Goal: Task Accomplishment & Management: Complete application form

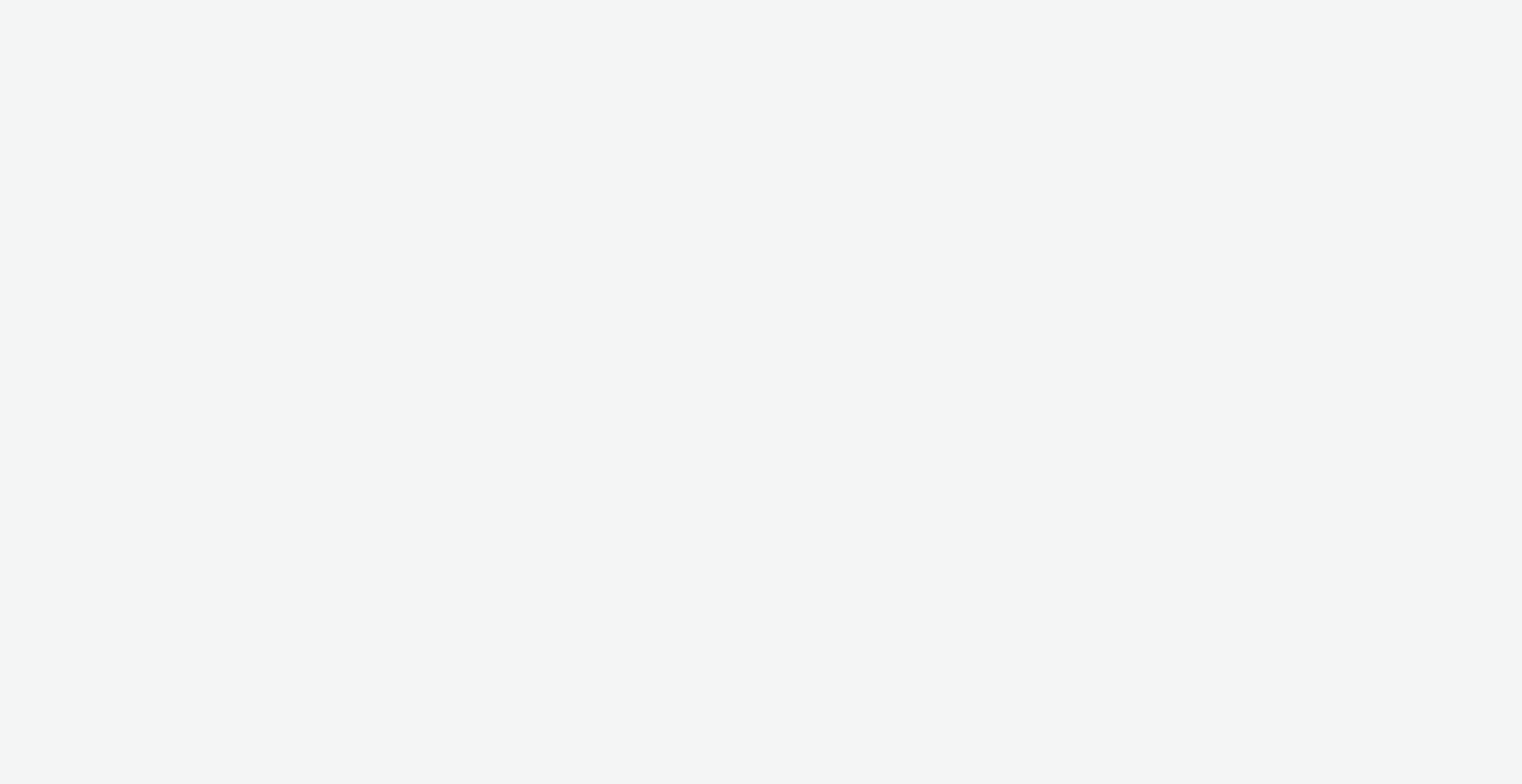
select select "2fc77e36-bb93-4aa3-9dff-dcb08e02eac6"
select select "2405a9d4-3350-4458-8d06-44f78962fa76"
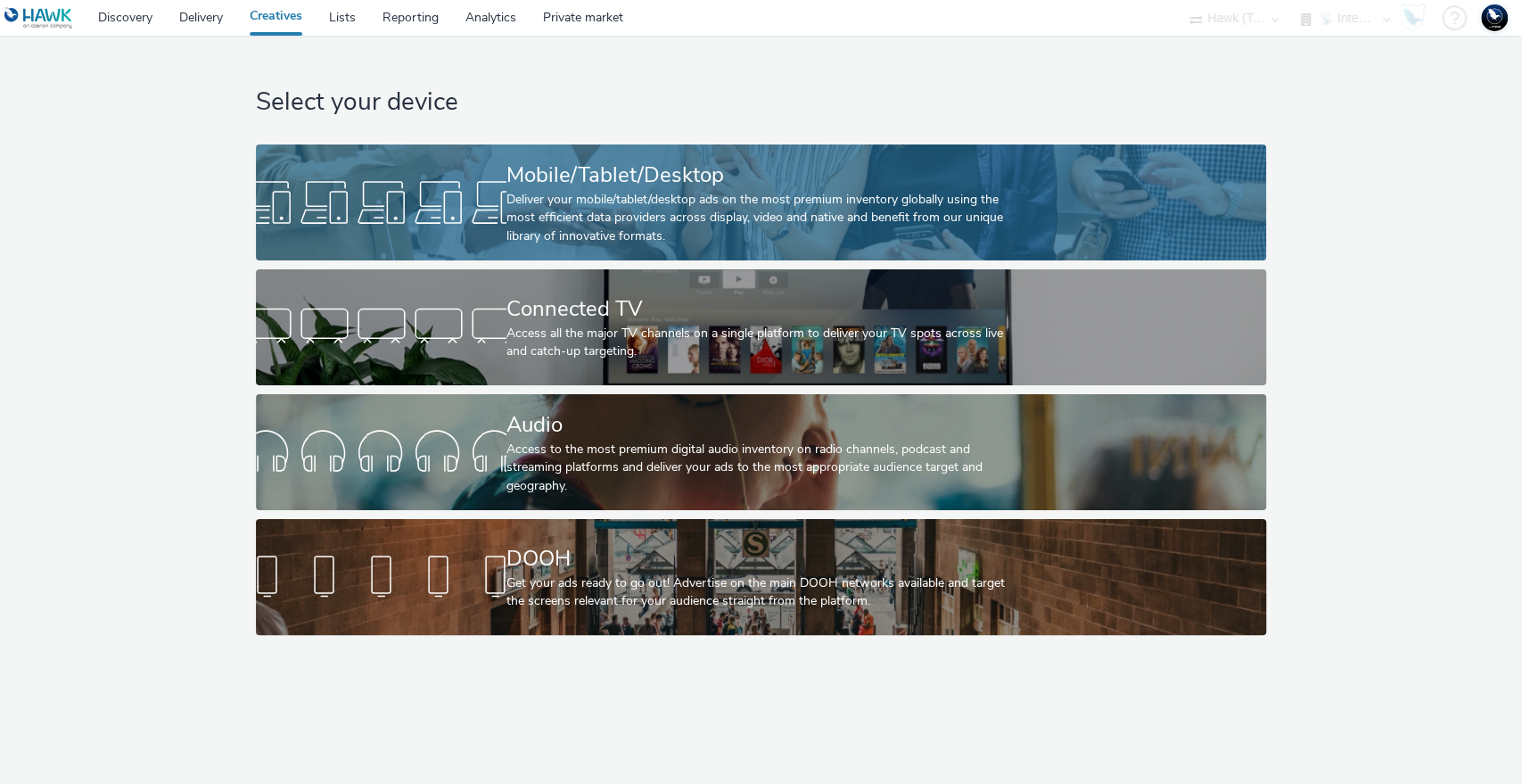
click at [648, 209] on div "Deliver your mobile/tablet/desktop ads on the most premium inventory globally u…" at bounding box center [757, 218] width 502 height 54
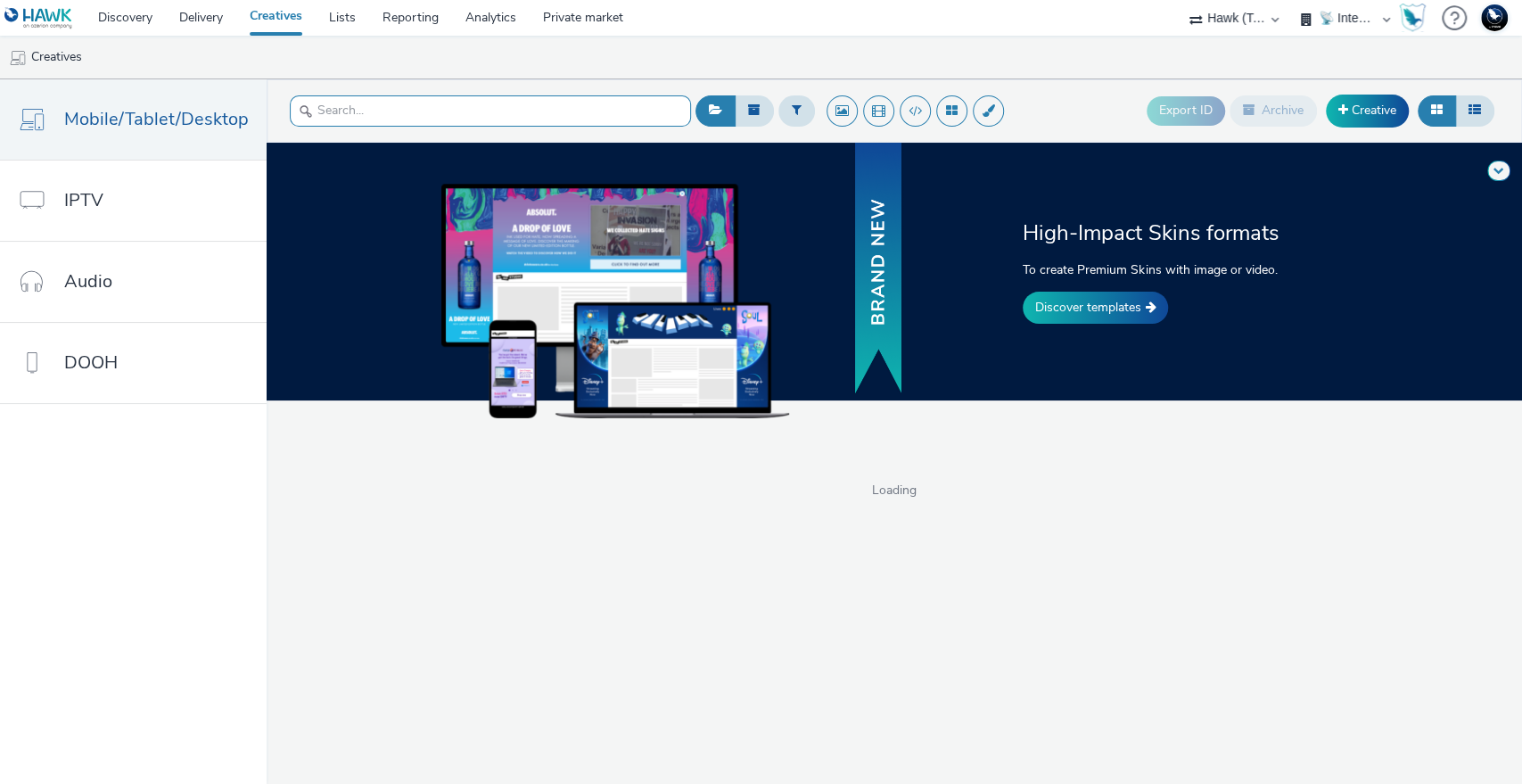
click at [379, 116] on input "text" at bounding box center [490, 111] width 401 height 32
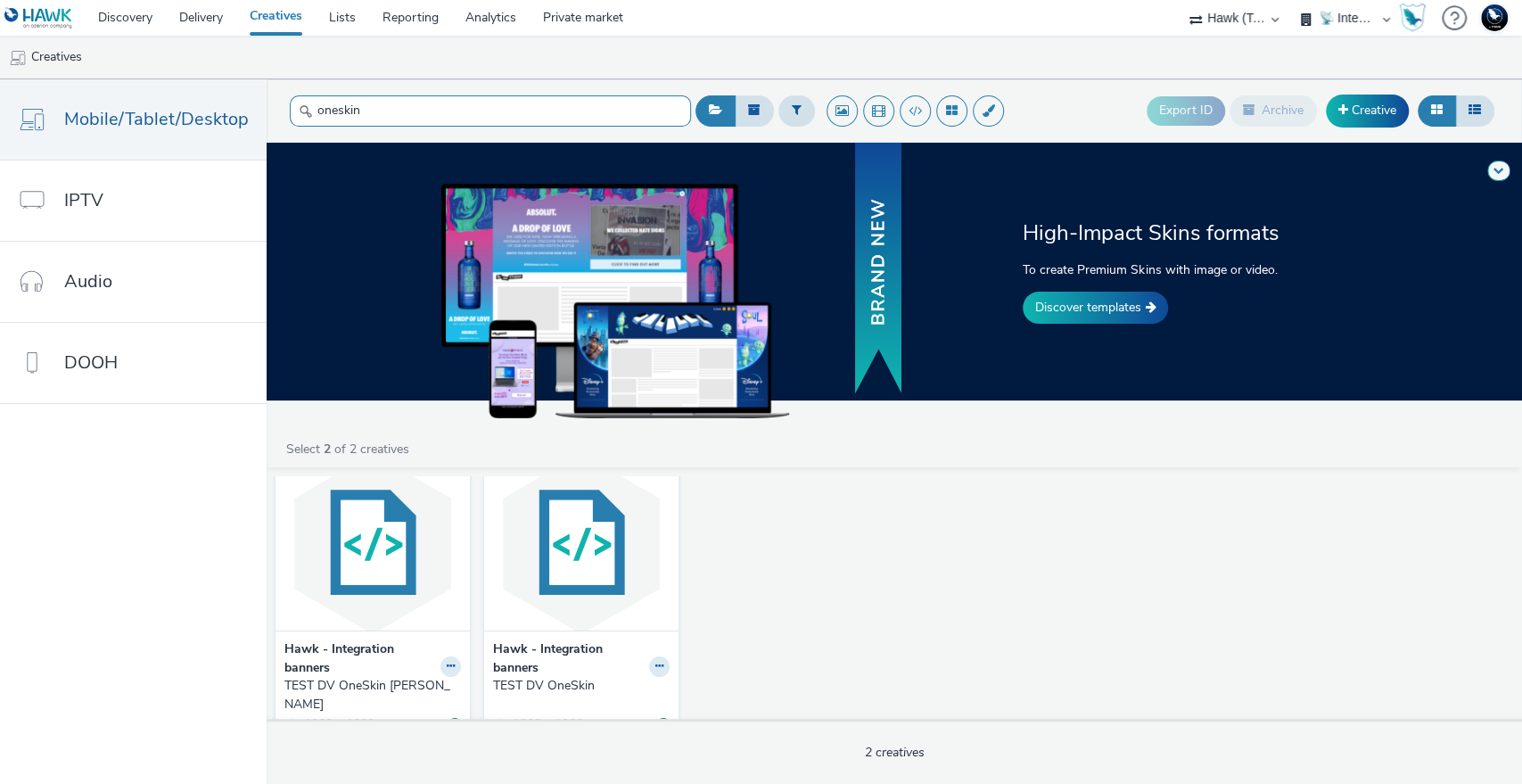
scroll to position [46, 0]
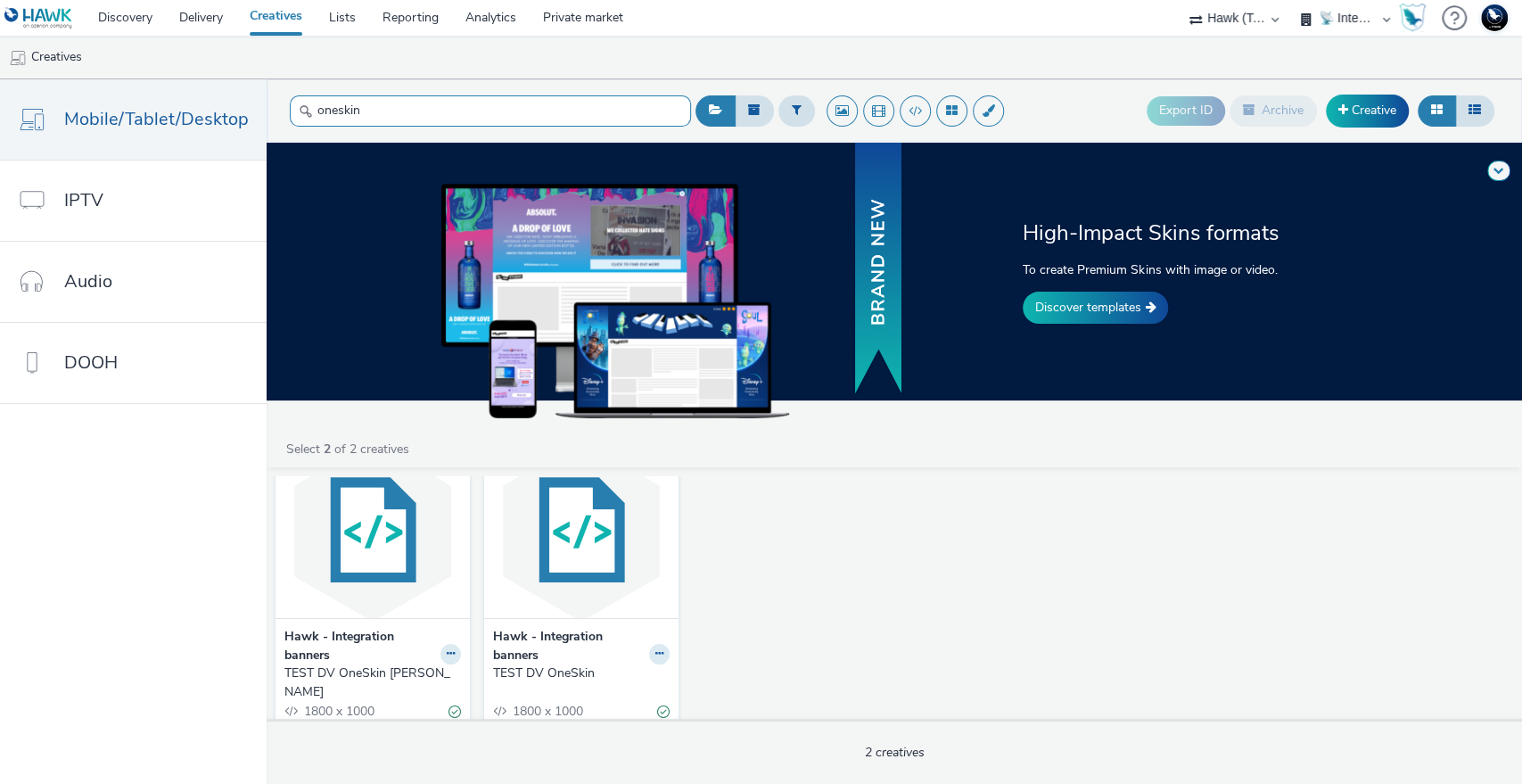
type input "oneskin"
click at [370, 655] on strong "Hawk - Integration banners" at bounding box center [360, 645] width 152 height 36
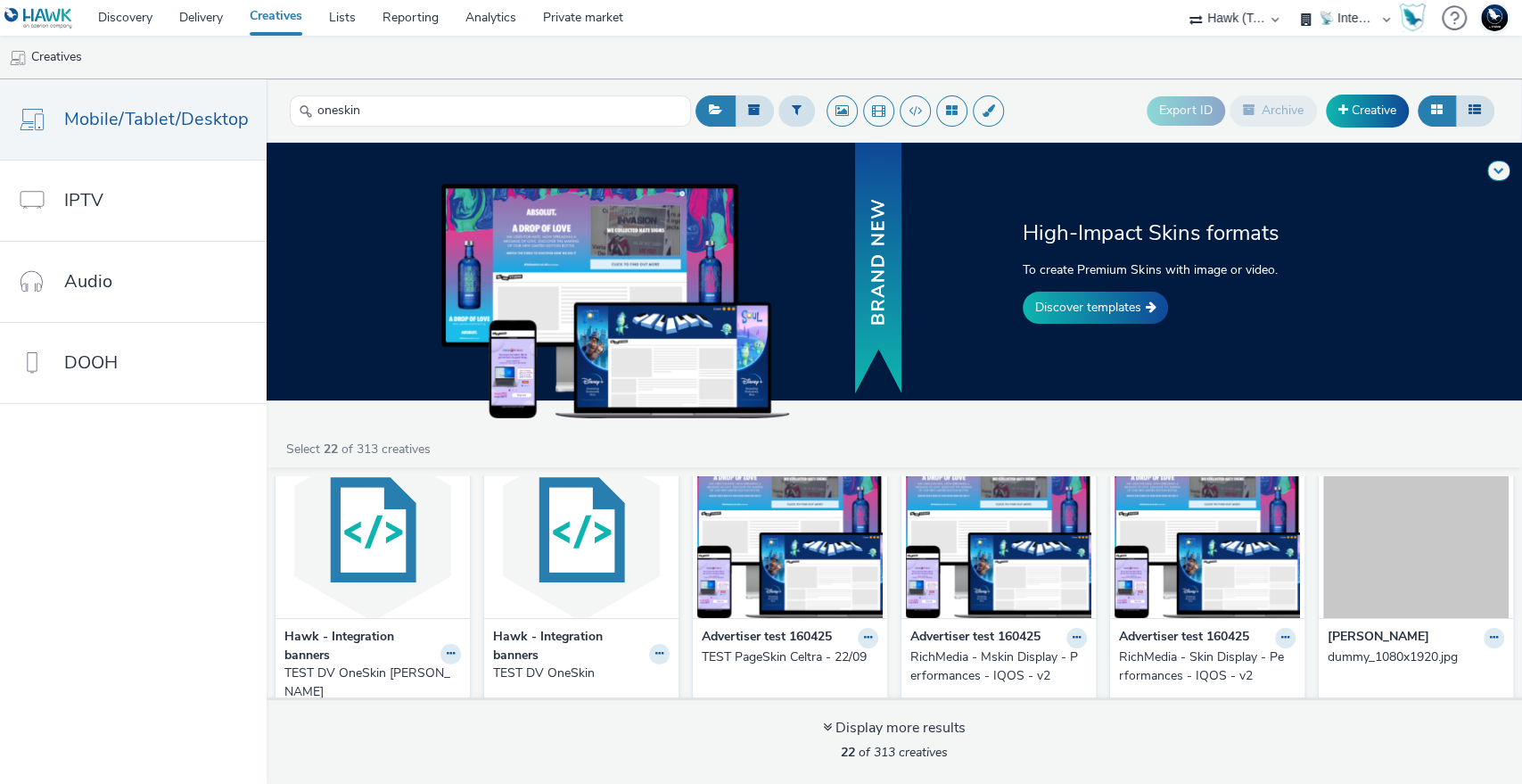
click at [385, 672] on div "TEST DV OneSkin [PERSON_NAME]" at bounding box center [369, 682] width 170 height 36
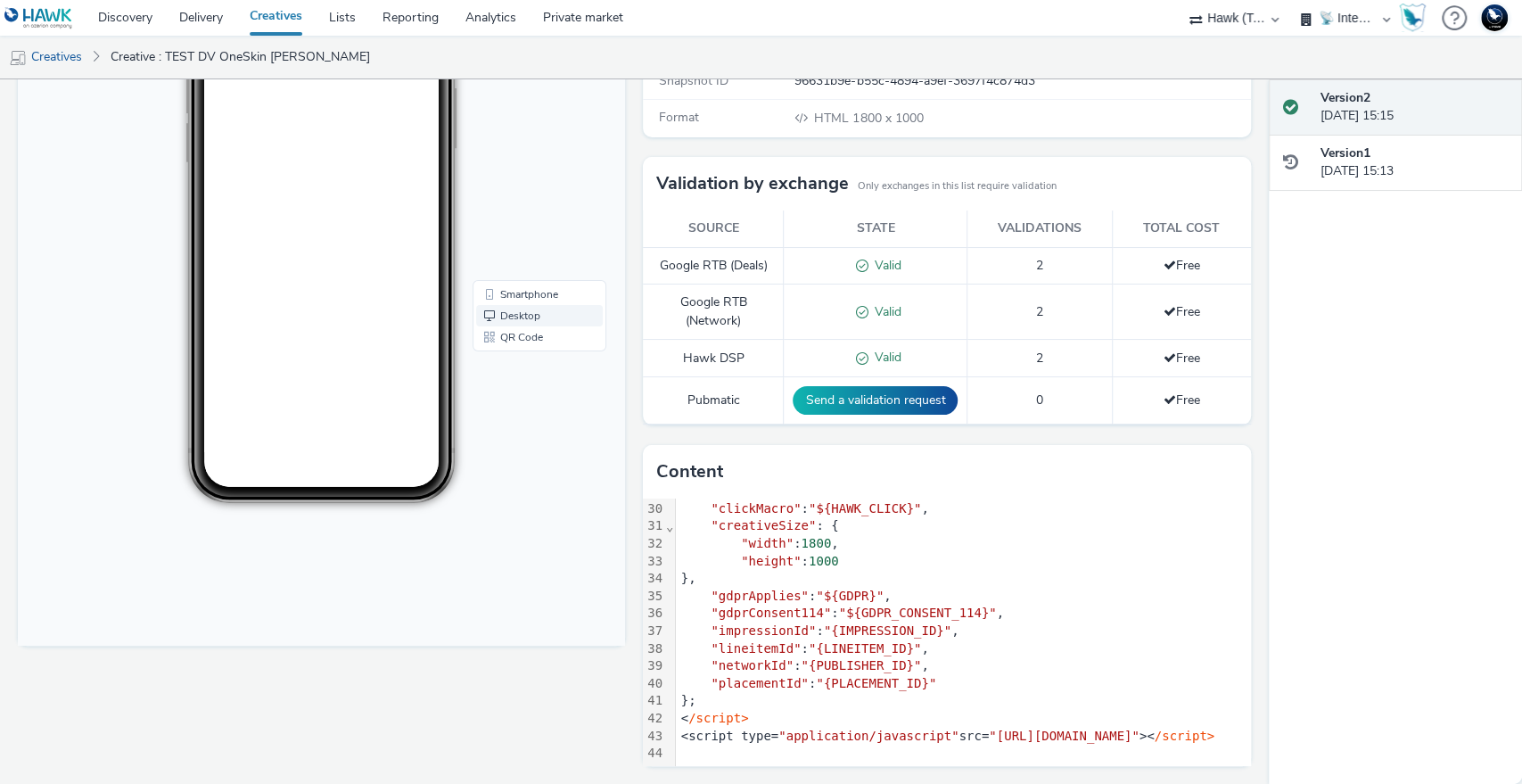
click at [523, 318] on span "Desktop" at bounding box center [520, 316] width 40 height 10
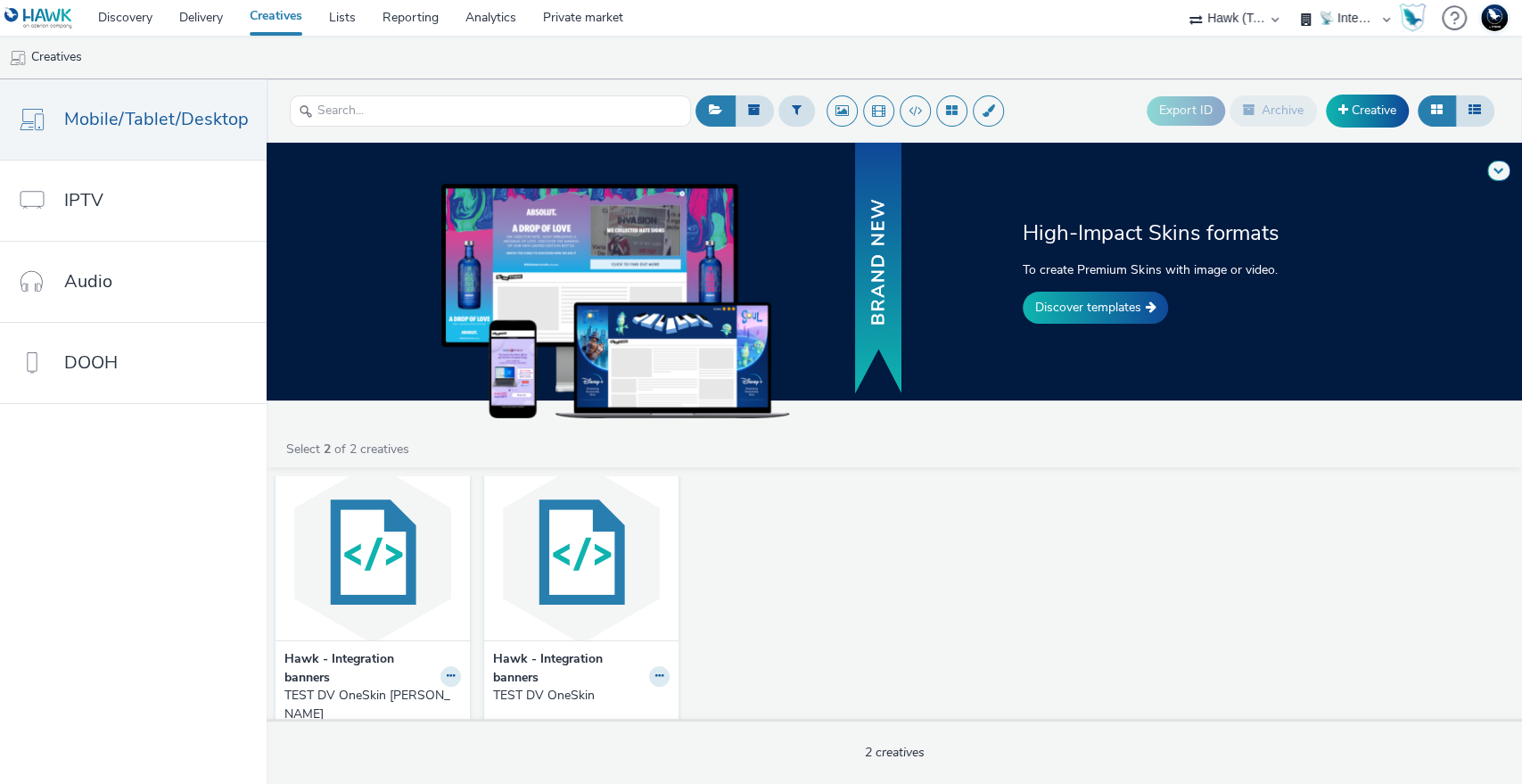
scroll to position [46, 0]
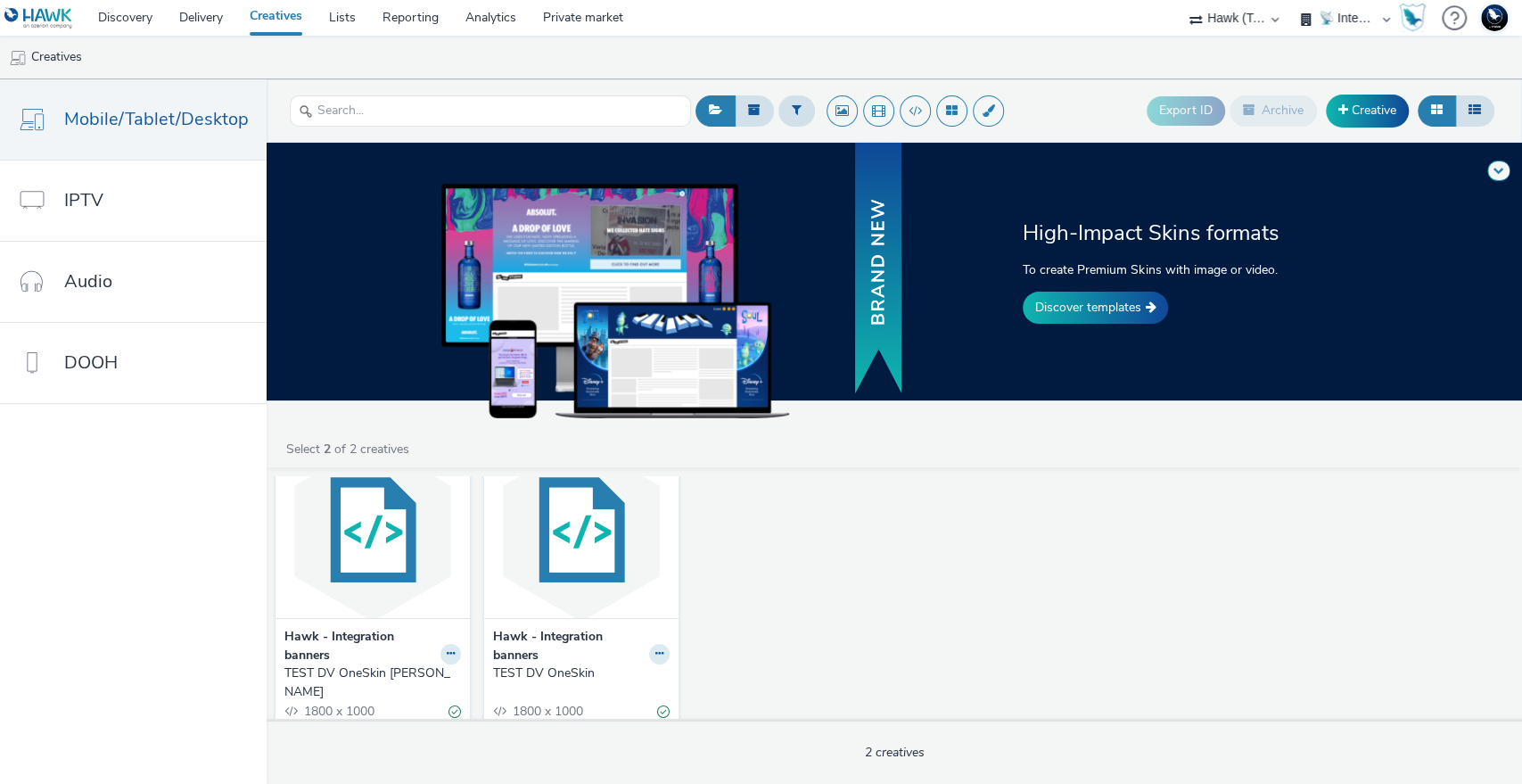
click at [549, 670] on div "TEST DV OneSkin" at bounding box center [578, 672] width 170 height 18
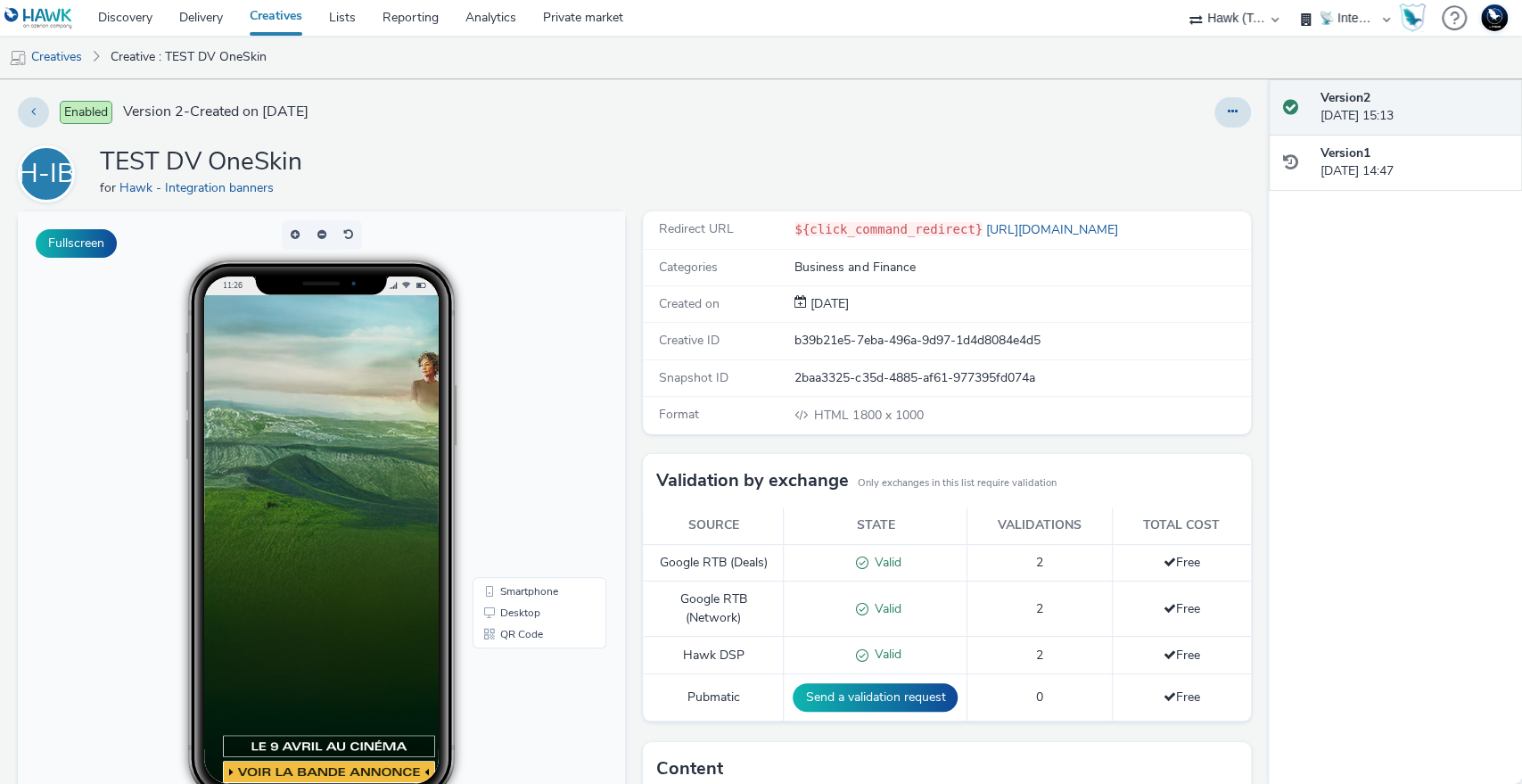
click at [56, 58] on link "Creatives" at bounding box center [46, 57] width 91 height 43
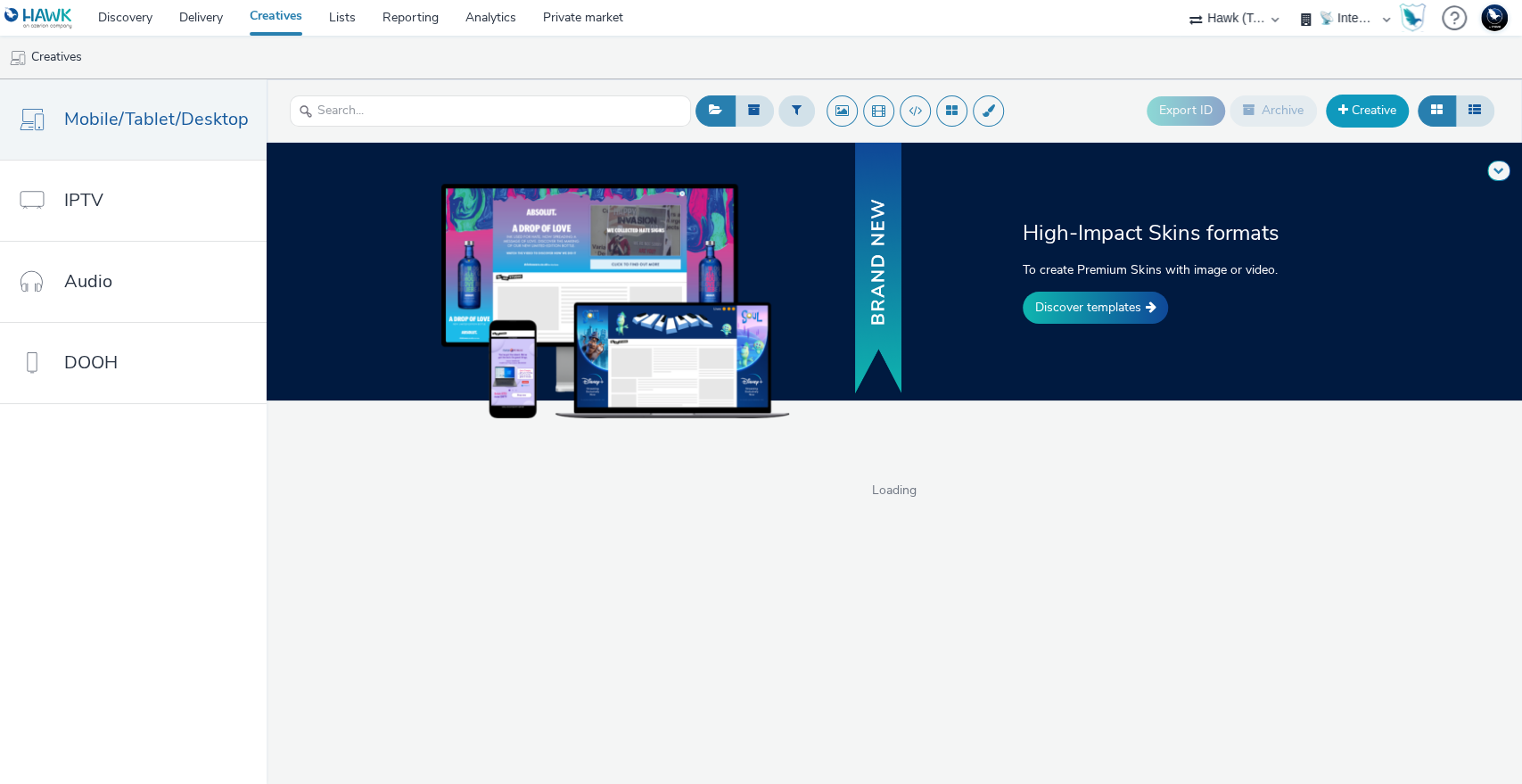
click at [1382, 104] on link "Creative" at bounding box center [1367, 110] width 83 height 32
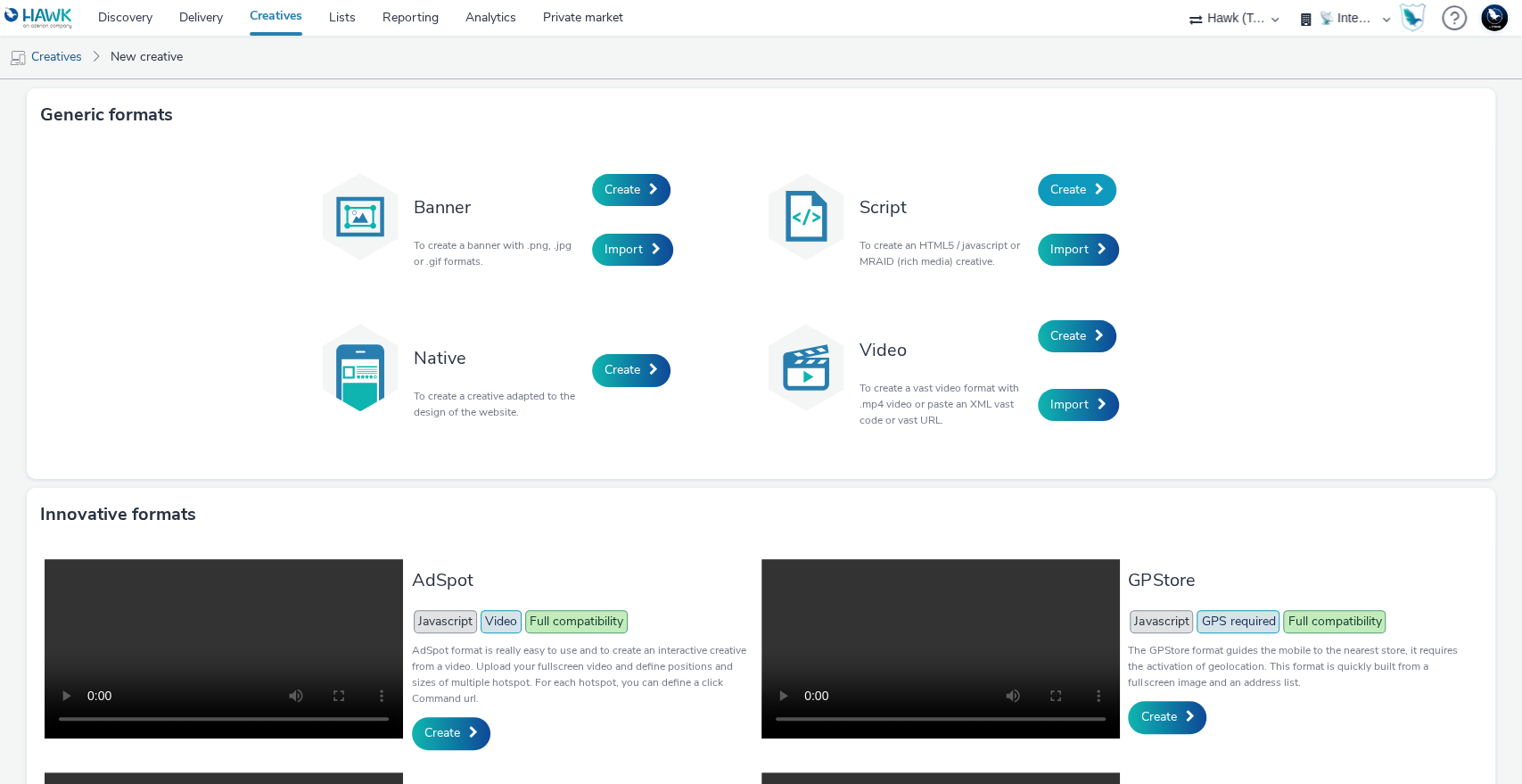
click at [1074, 188] on span "Create" at bounding box center [1068, 189] width 35 height 17
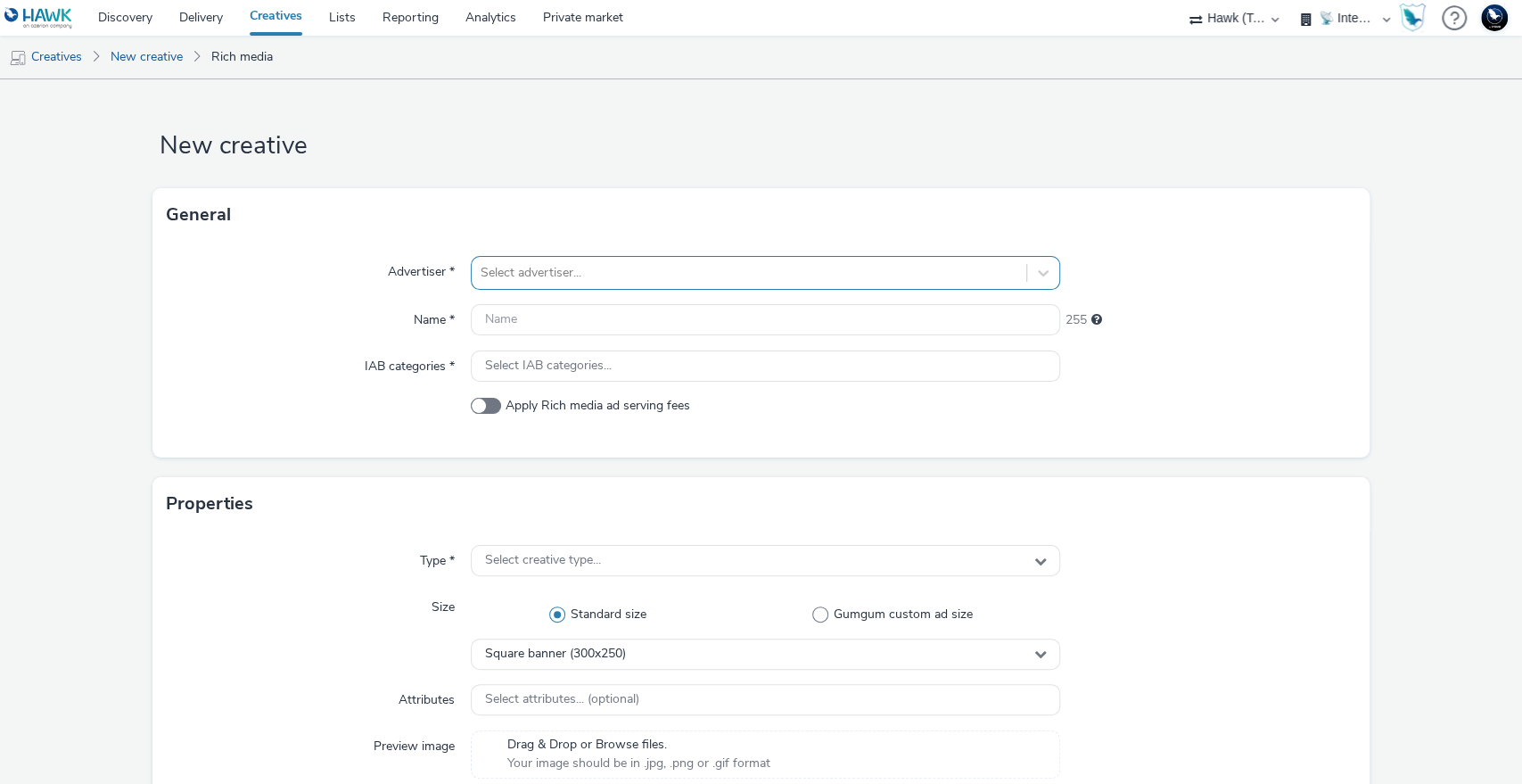
click at [516, 283] on div "Select advertiser..." at bounding box center [750, 273] width 556 height 29
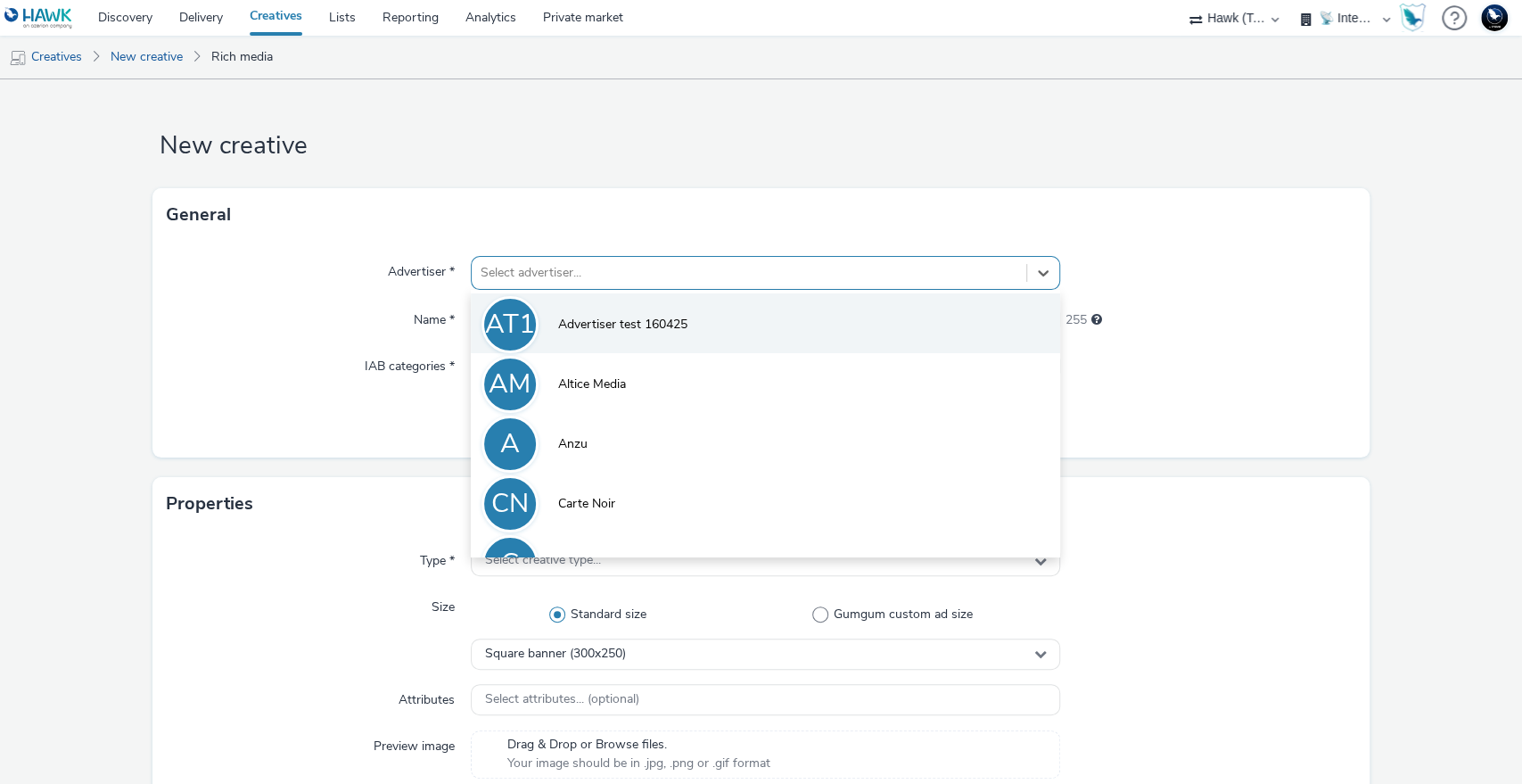
click at [558, 325] on span "Advertiser test 160425" at bounding box center [622, 324] width 129 height 18
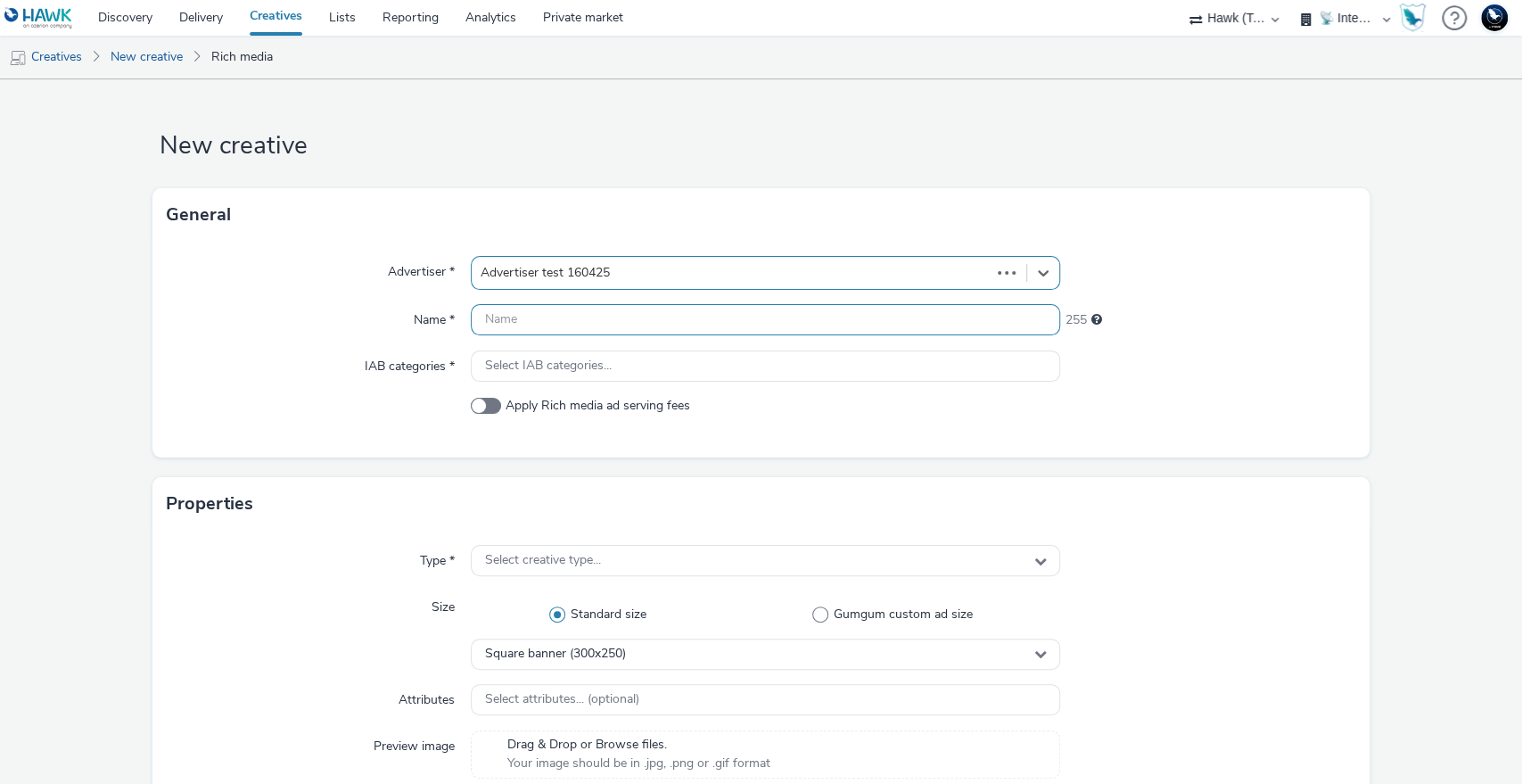
click at [571, 318] on input "text" at bounding box center [767, 320] width 591 height 32
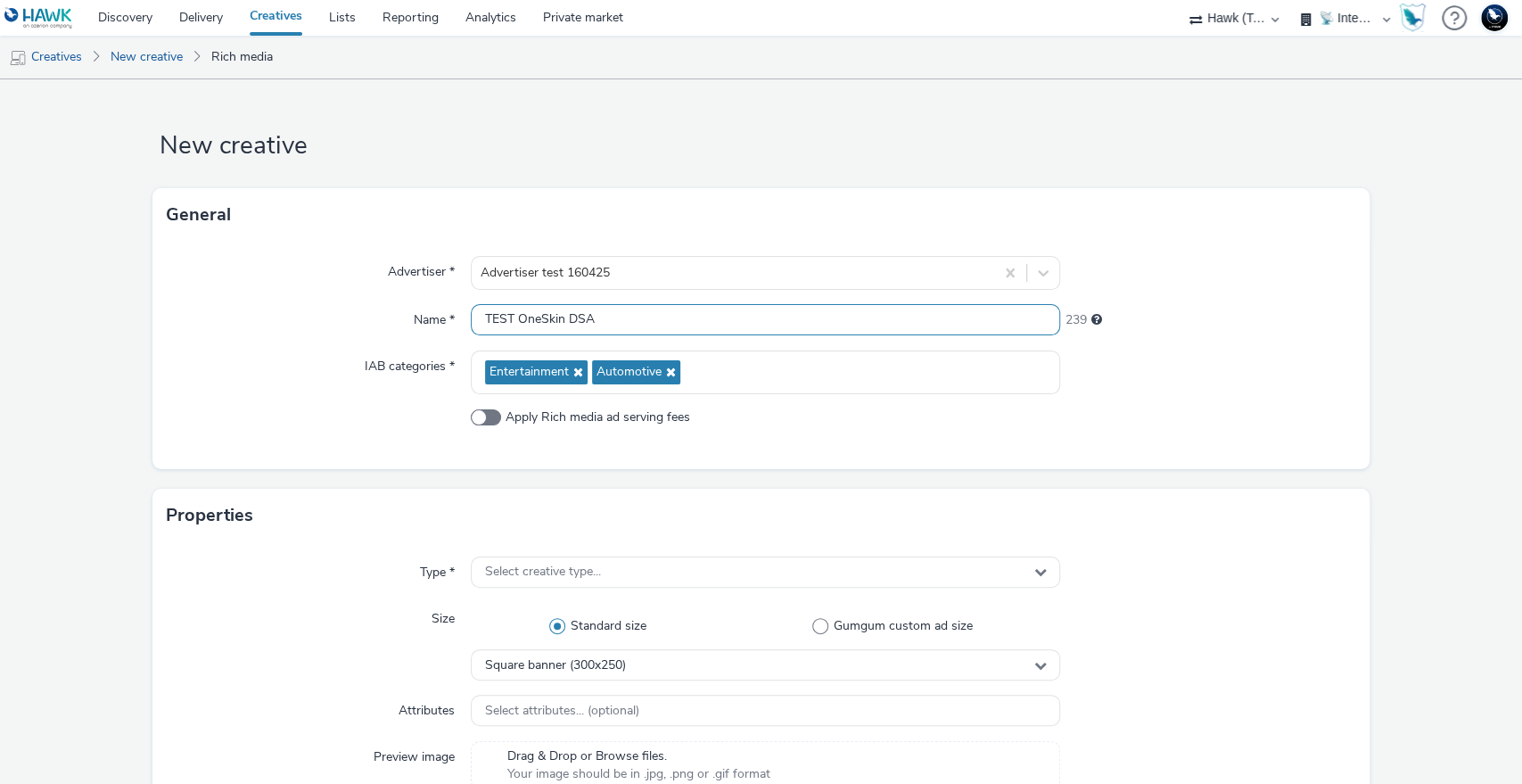
click at [517, 311] on input "TEST OneSkin DSA" at bounding box center [767, 320] width 591 height 32
click at [690, 319] on input "TEST RichMedia OneSkin DSA" at bounding box center [767, 320] width 591 height 32
click at [603, 318] on input "TEST RichMedia OneSkin DSA - OneSkin" at bounding box center [767, 320] width 591 height 32
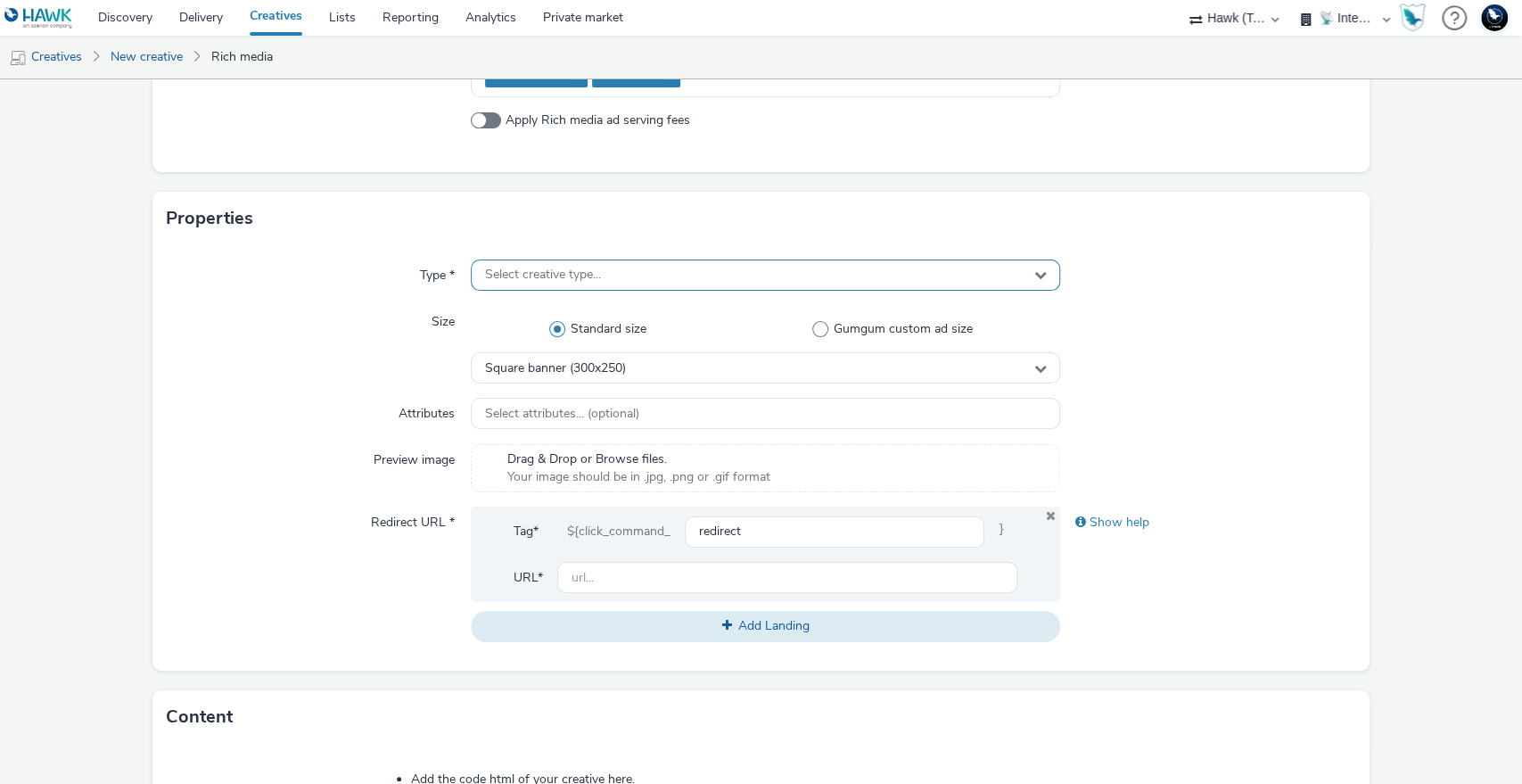
type input "TEST RichMedia DSA - OneSkin"
click at [700, 263] on div "Select creative type..." at bounding box center [767, 276] width 591 height 32
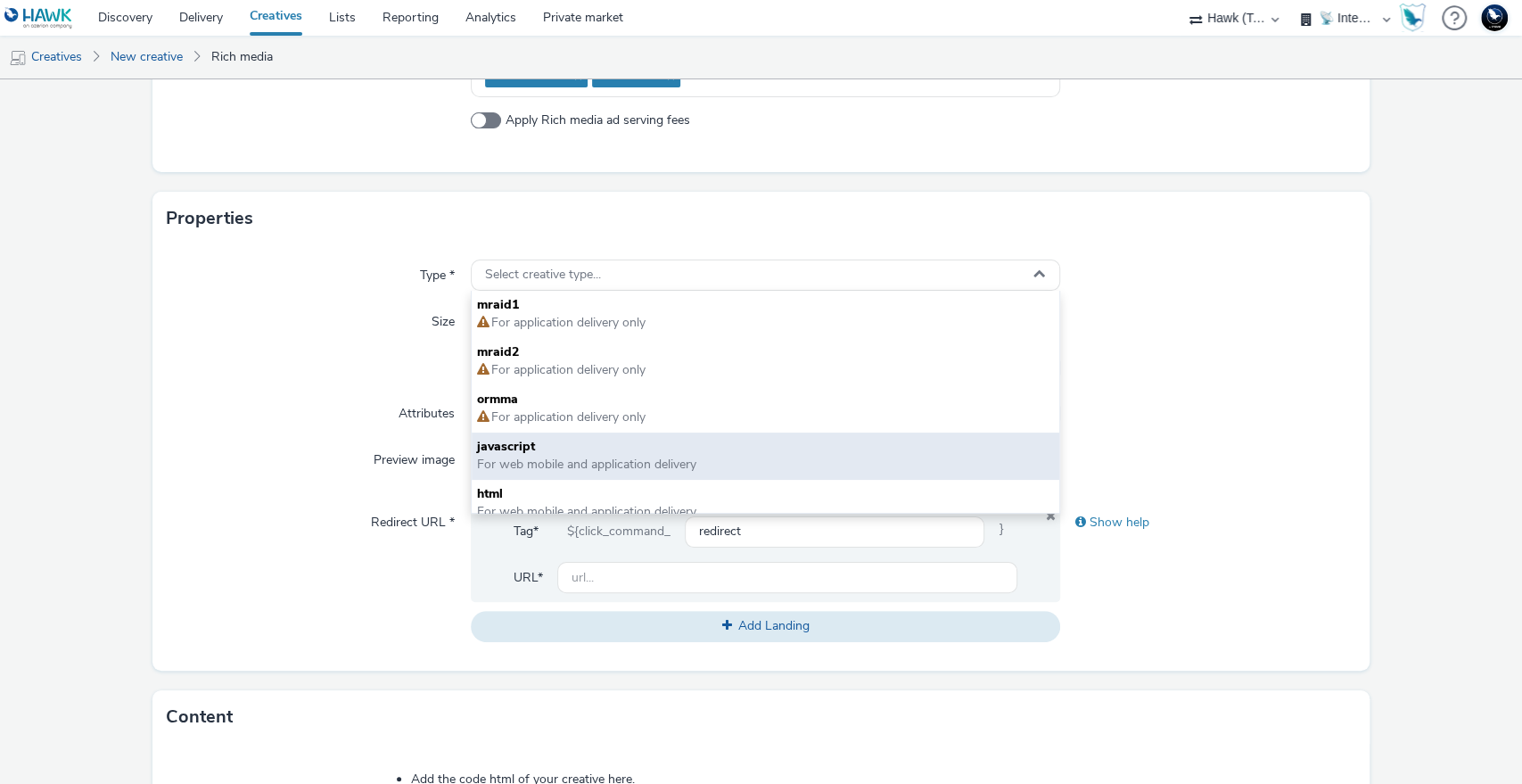
click at [591, 453] on span "javascript" at bounding box center [766, 446] width 578 height 18
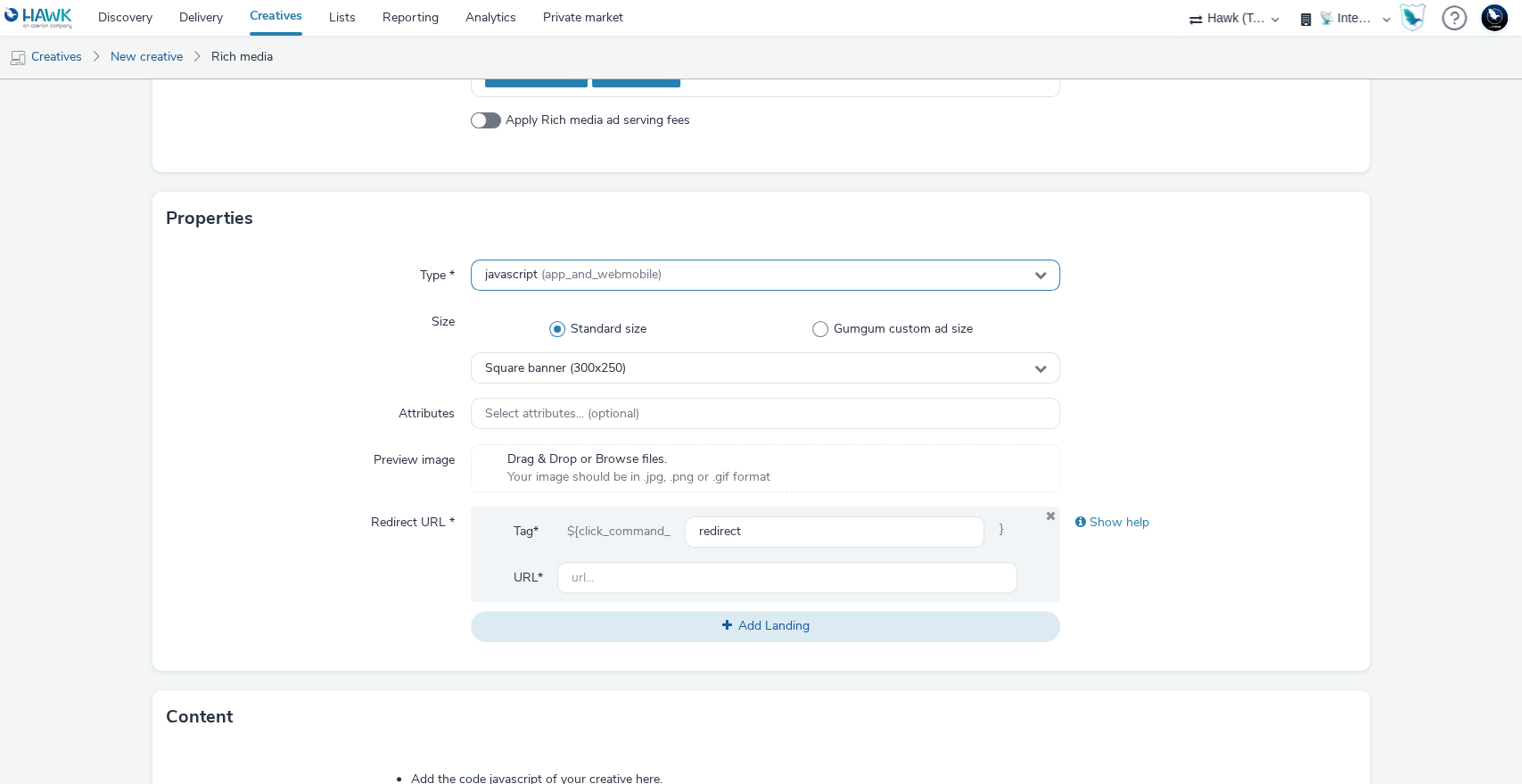
click at [699, 277] on div "javascript (app_and_webmobile)" at bounding box center [767, 276] width 591 height 32
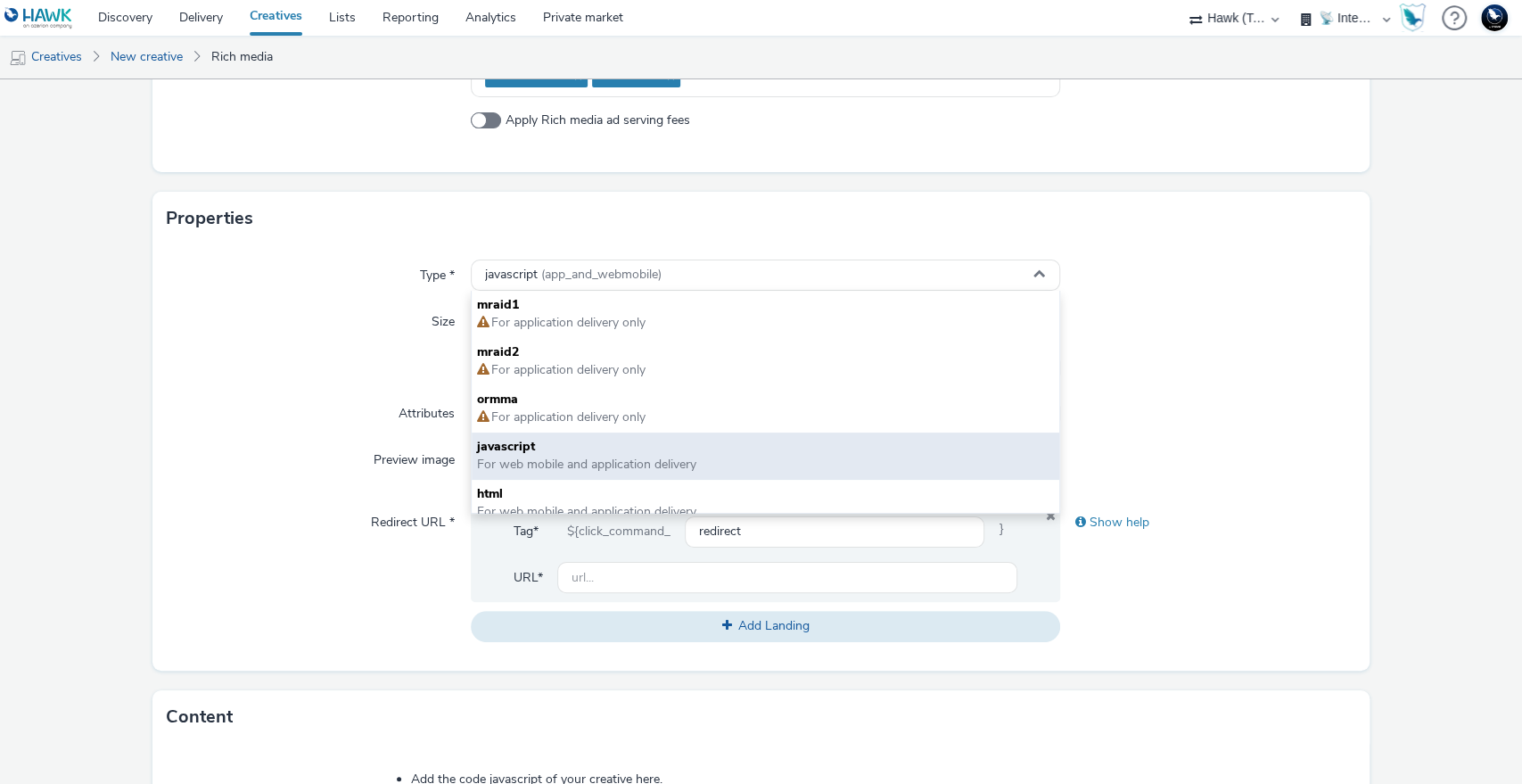
scroll to position [13, 0]
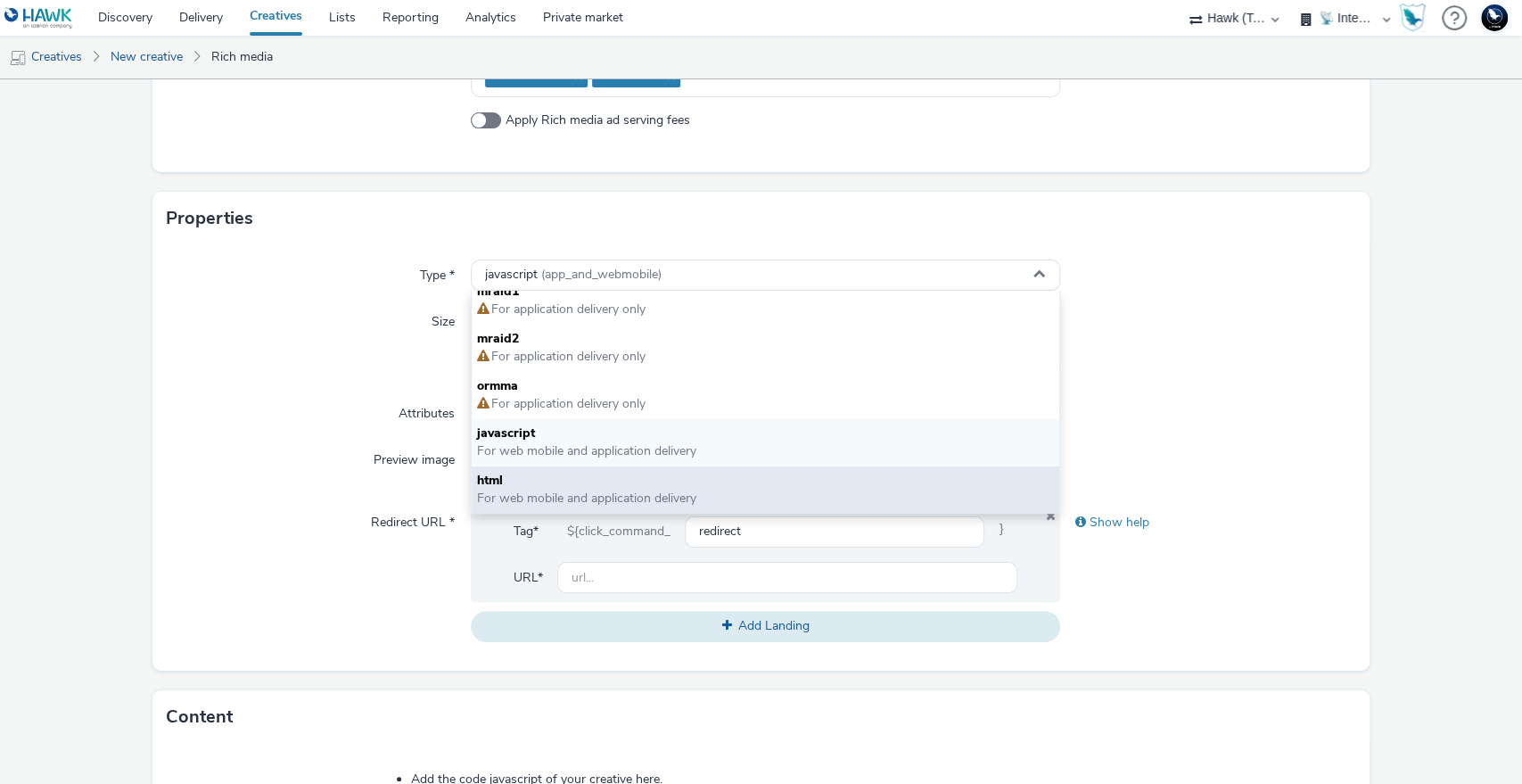
click at [592, 503] on span "For web mobile and application delivery" at bounding box center [587, 498] width 220 height 17
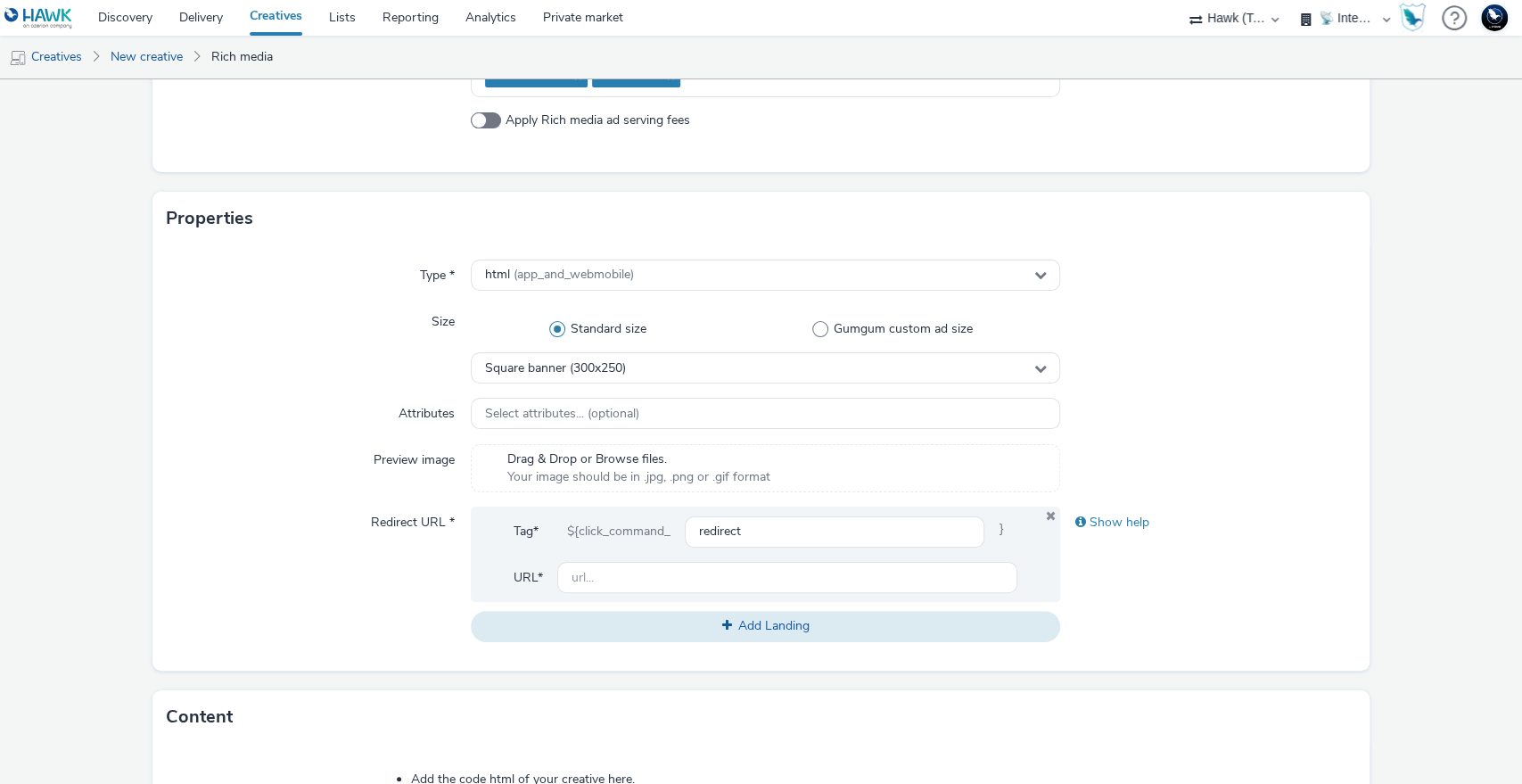
click at [1232, 305] on div at bounding box center [1207, 344] width 295 height 77
click at [822, 270] on div "html (app_and_webmobile)" at bounding box center [767, 276] width 591 height 32
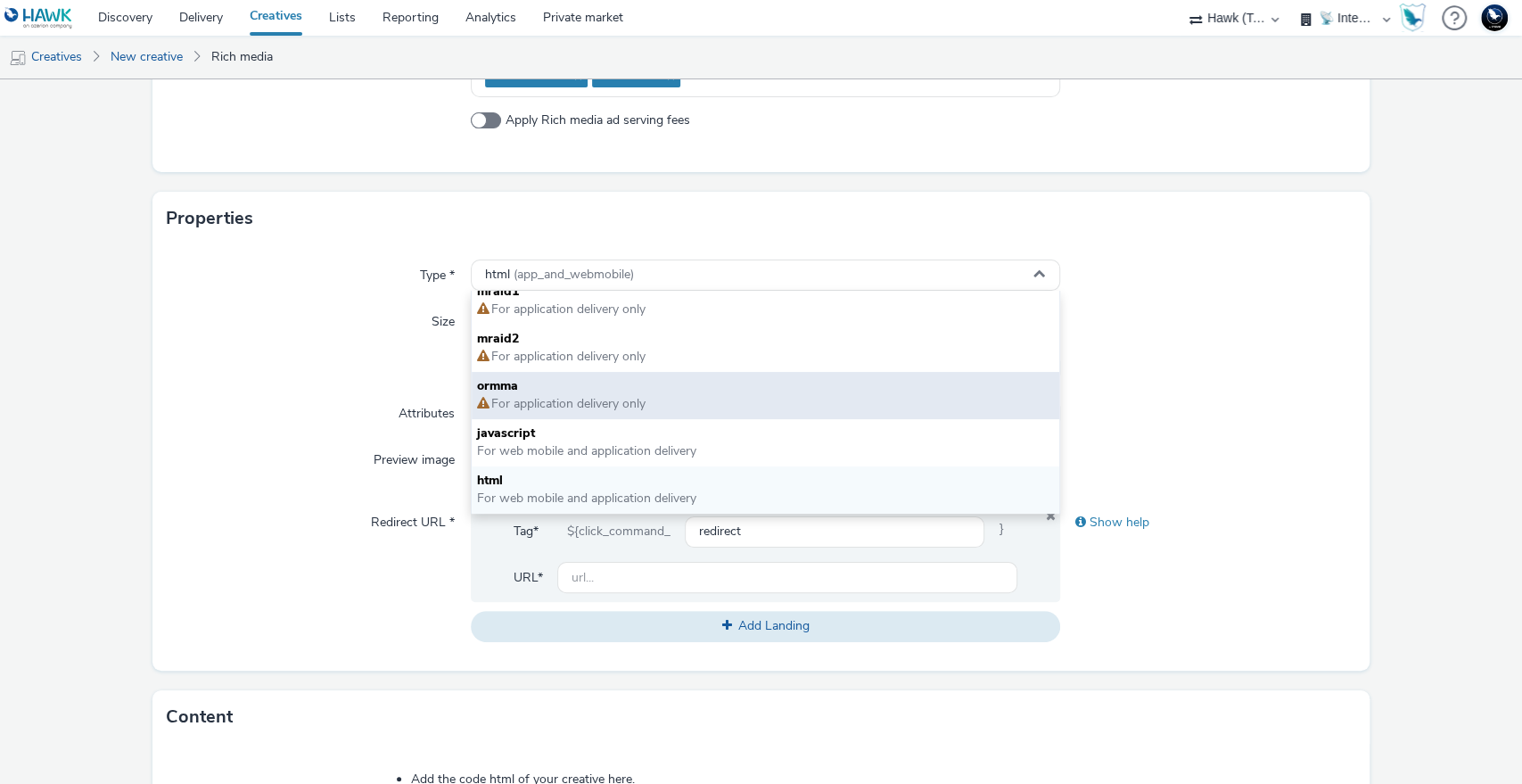
scroll to position [494, 0]
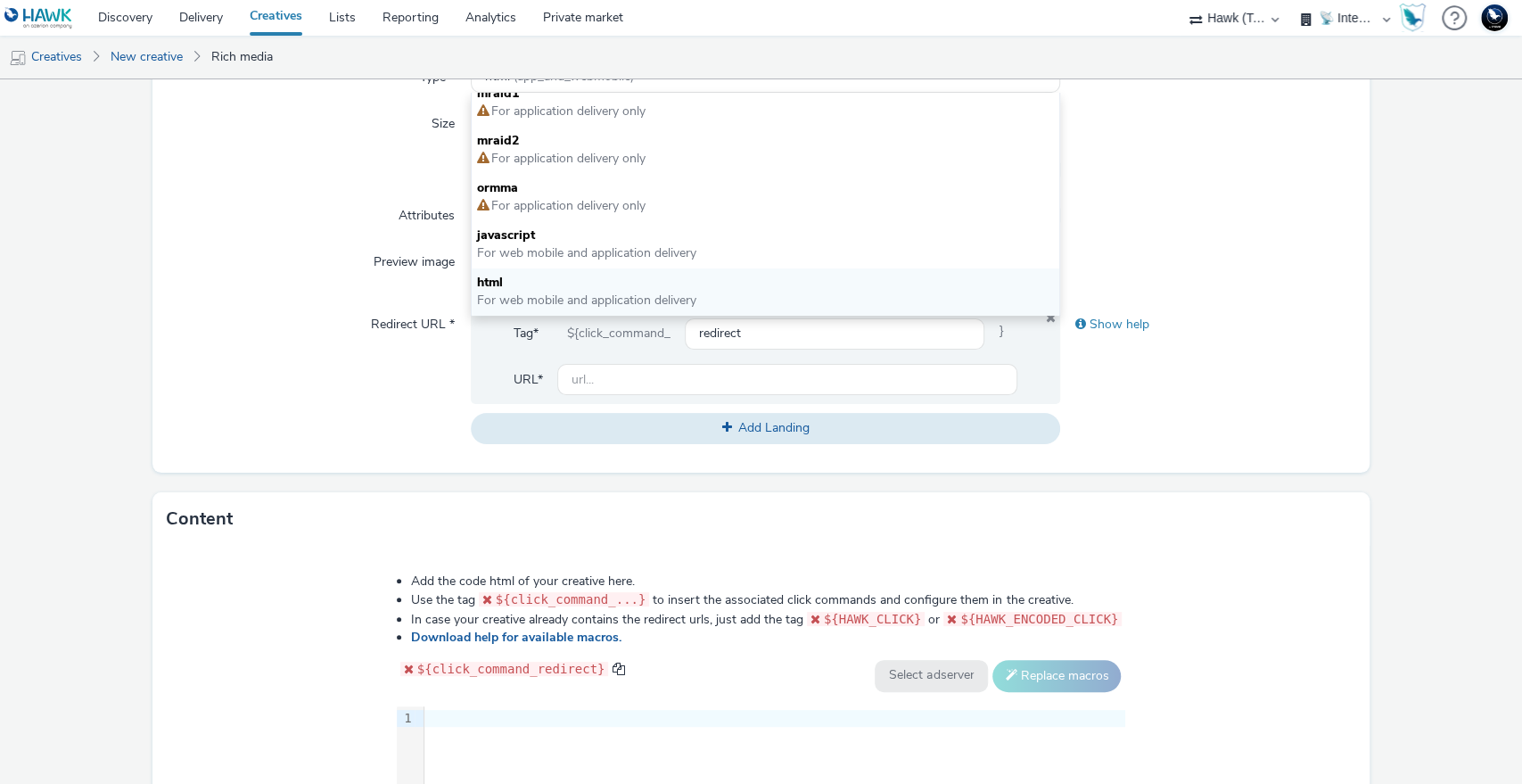
click at [1153, 240] on div "Type * html (app_and_webmobile) mraid1 For application delivery only mraid2 For…" at bounding box center [762, 260] width 1218 height 426
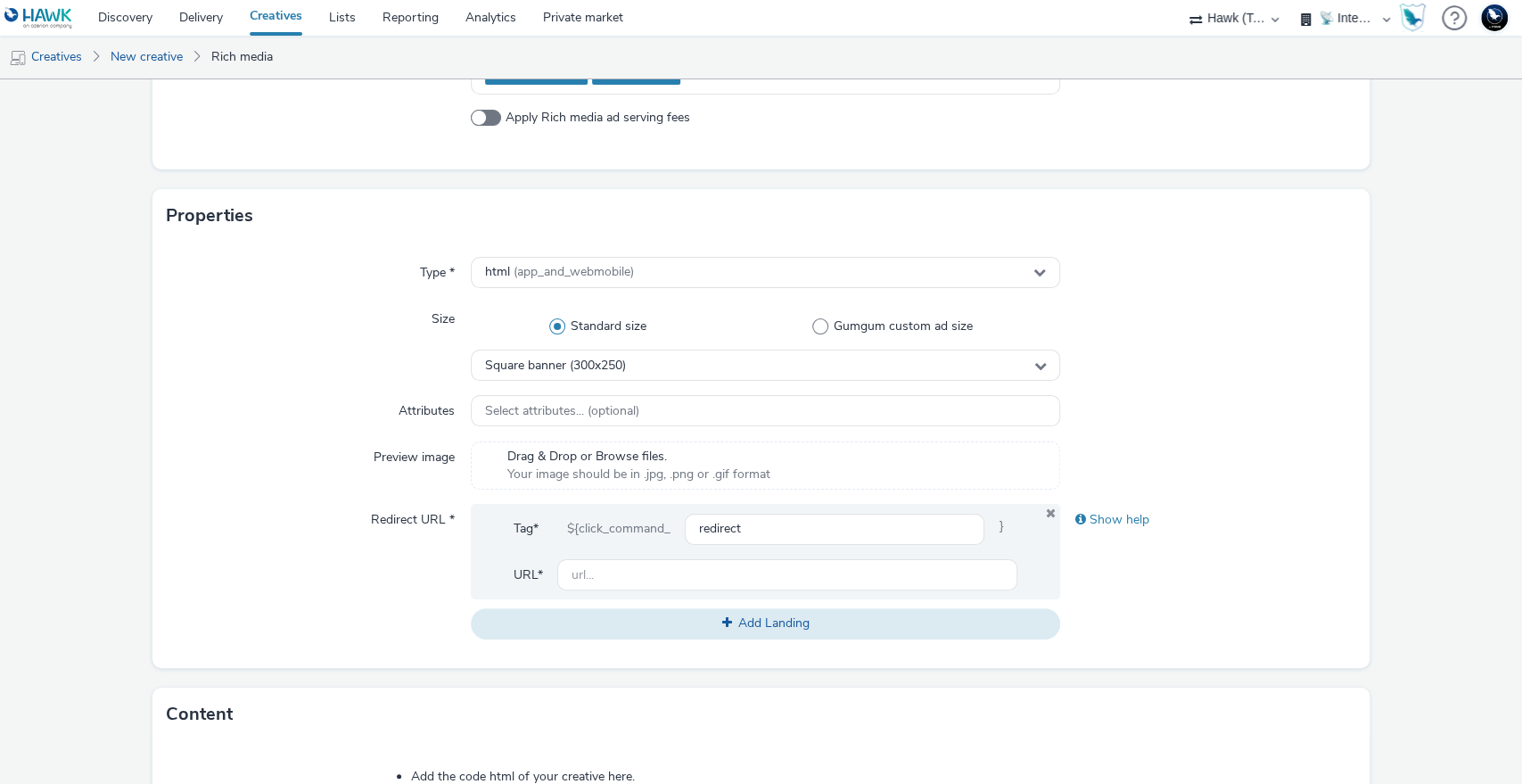
scroll to position [297, 0]
click at [677, 371] on div "Square banner (300x250)" at bounding box center [767, 368] width 591 height 32
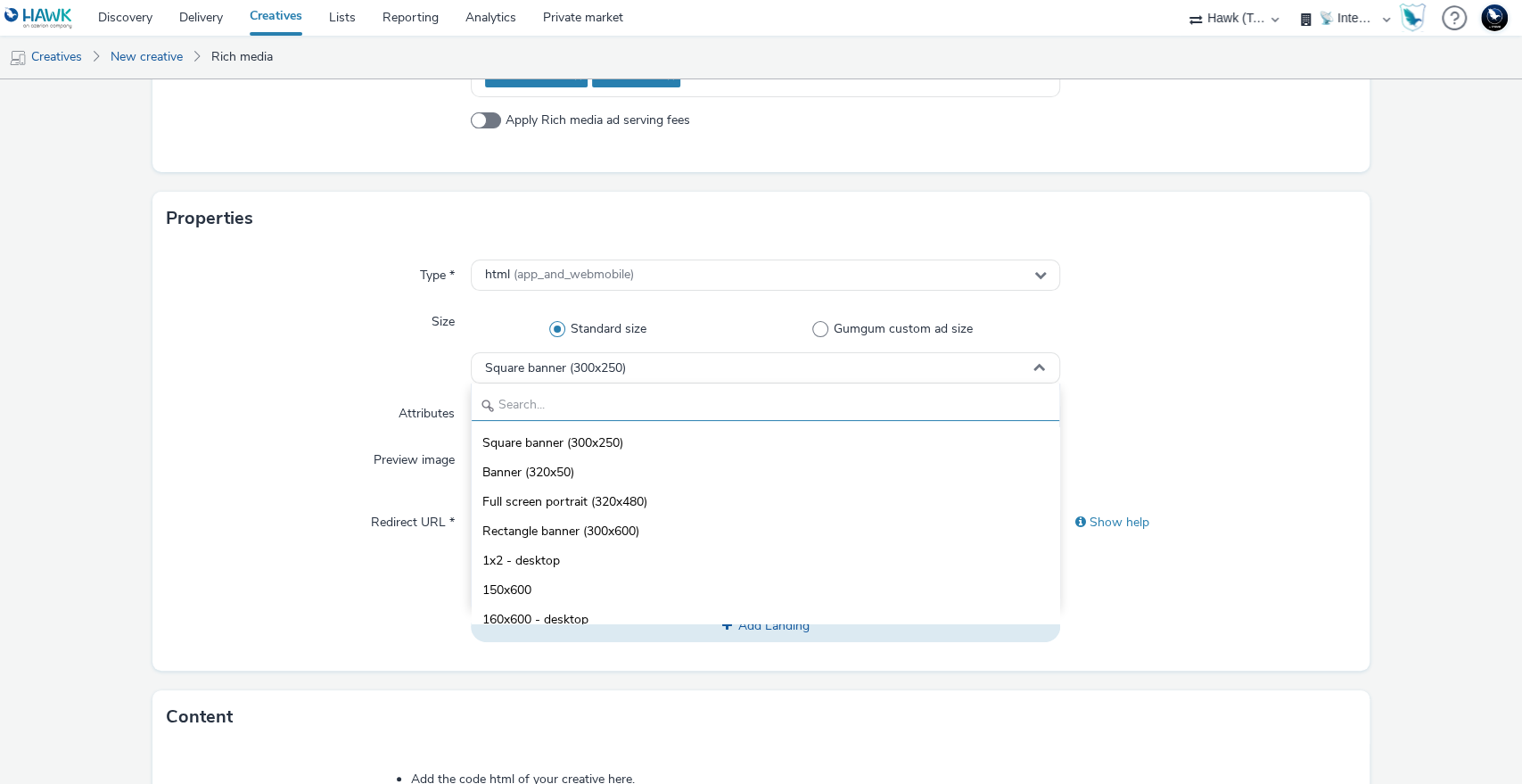
click at [652, 402] on input "text" at bounding box center [767, 405] width 589 height 32
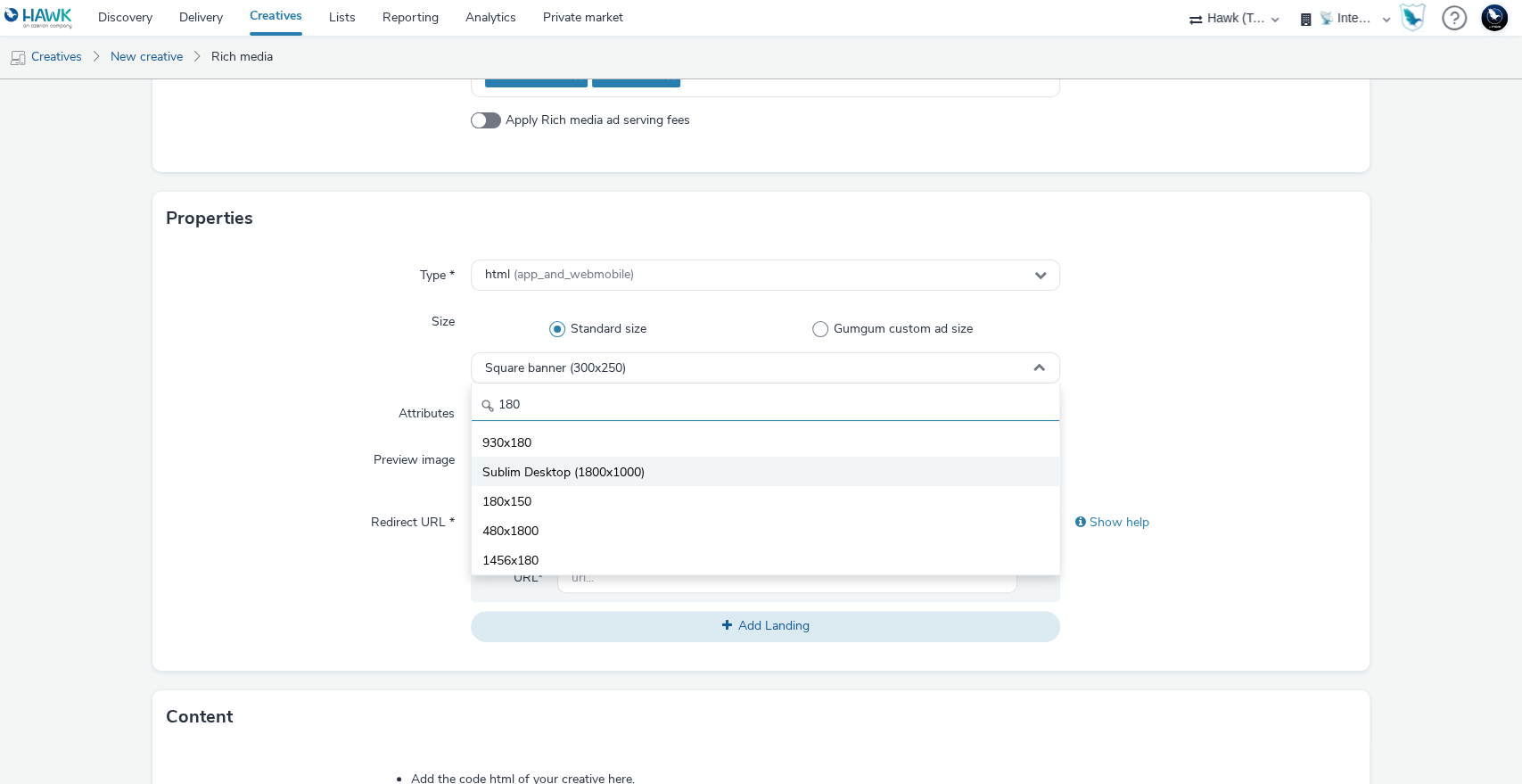
type input "180"
click at [602, 467] on span "Sublim Desktop (1800x1000)" at bounding box center [564, 472] width 162 height 18
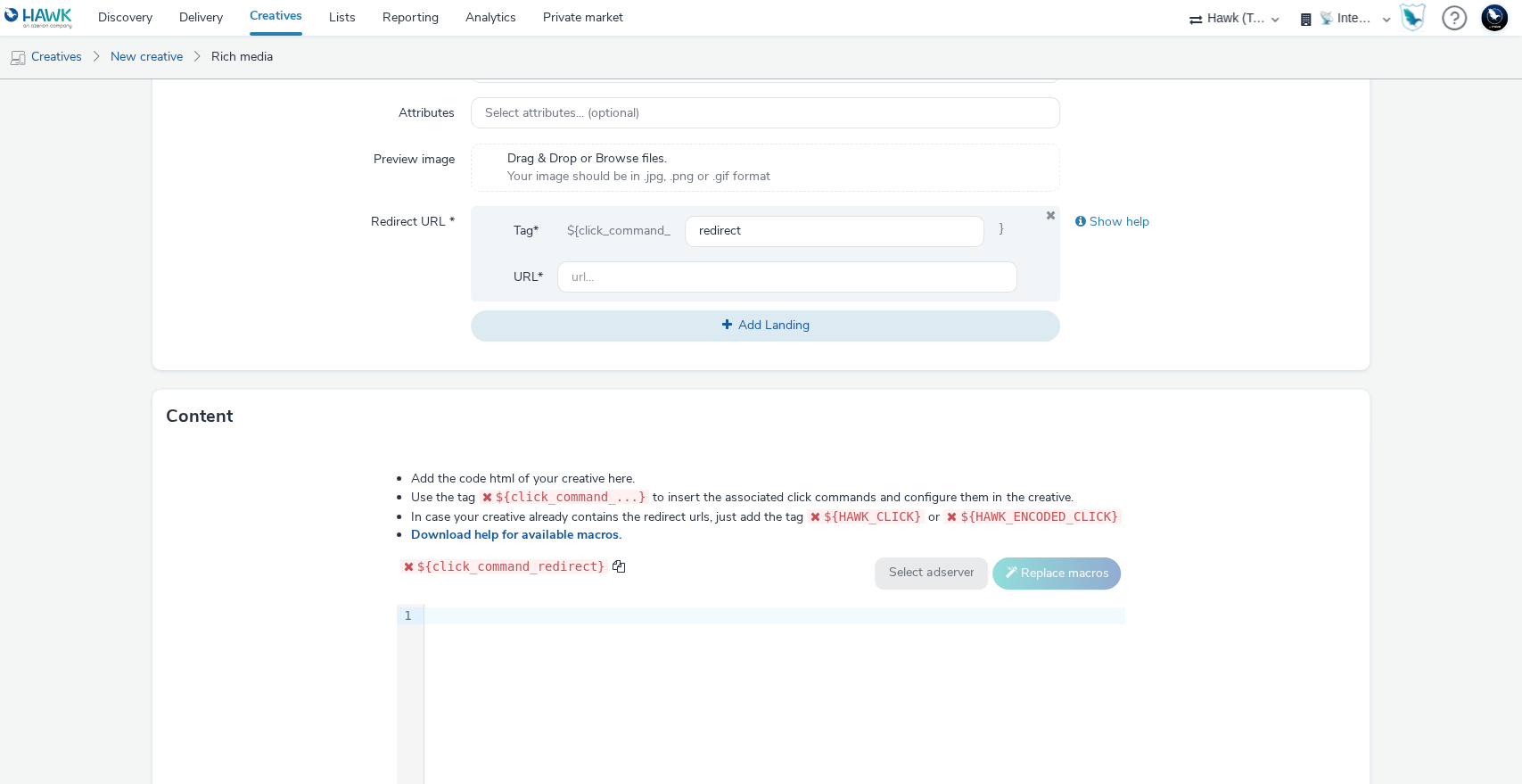
scroll to position [791, 0]
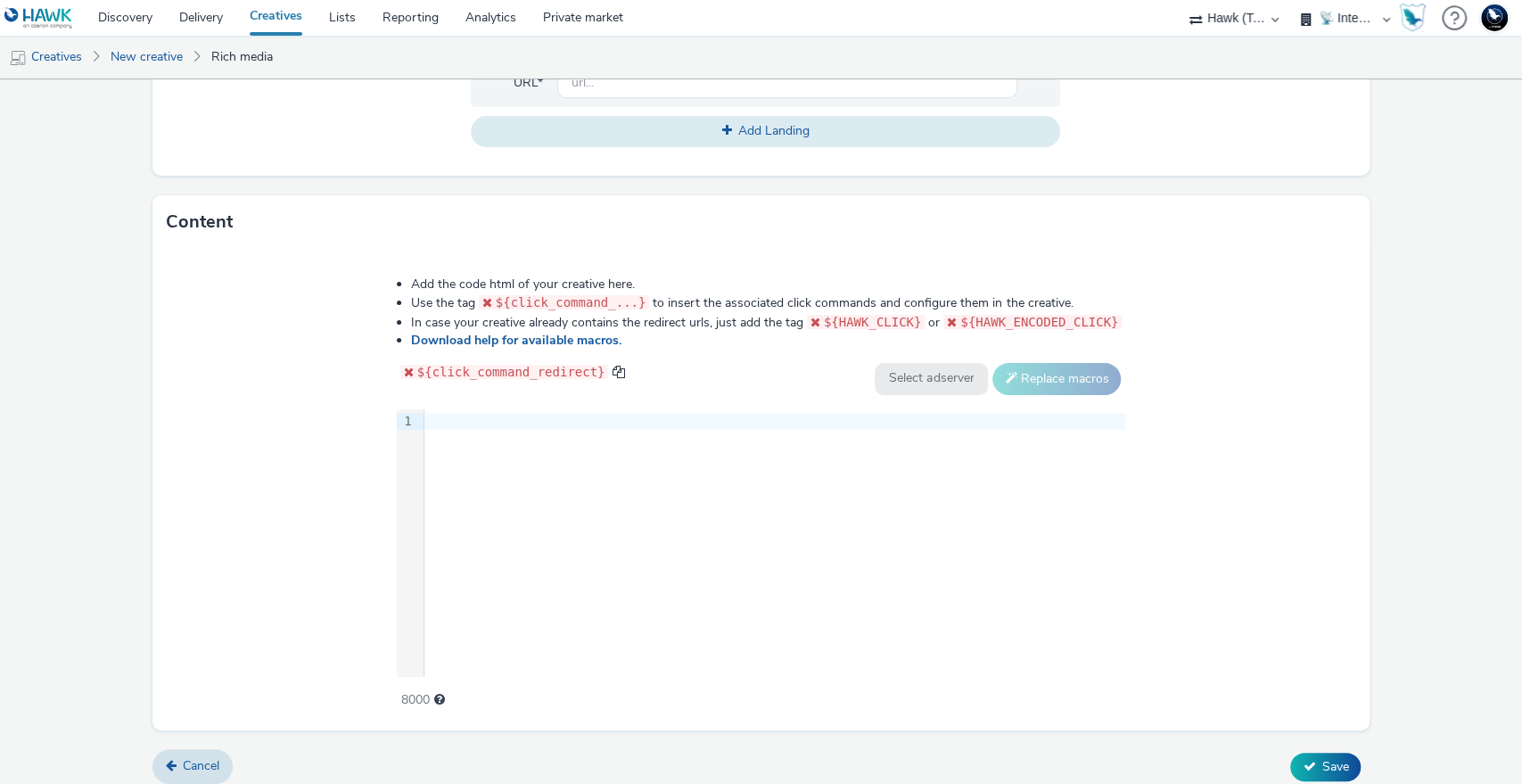
click at [639, 509] on div "9 1 ›" at bounding box center [761, 542] width 729 height 267
click at [531, 452] on div "9 1 ›" at bounding box center [761, 542] width 729 height 267
click at [521, 419] on div at bounding box center [775, 421] width 701 height 18
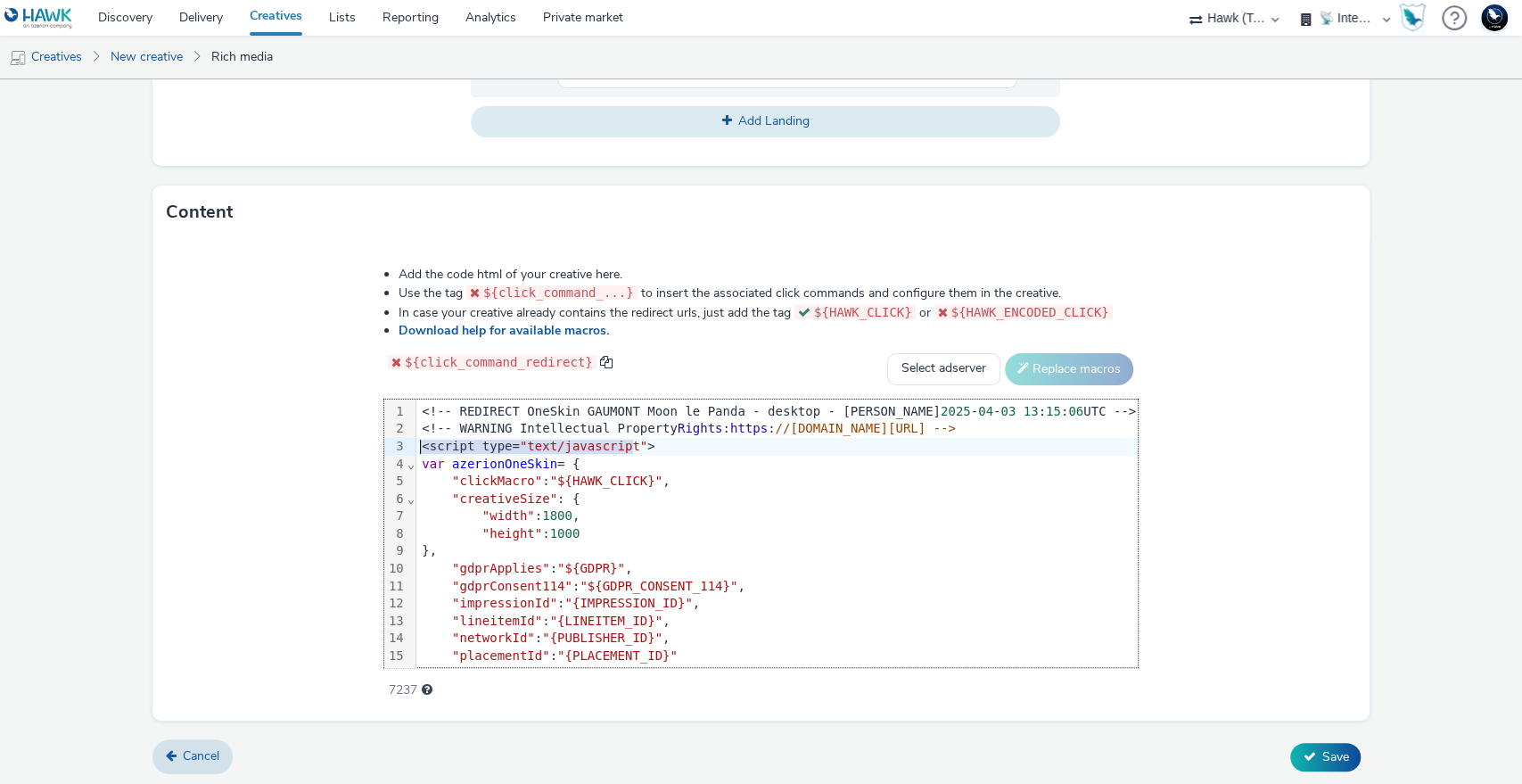
scroll to position [0, 0]
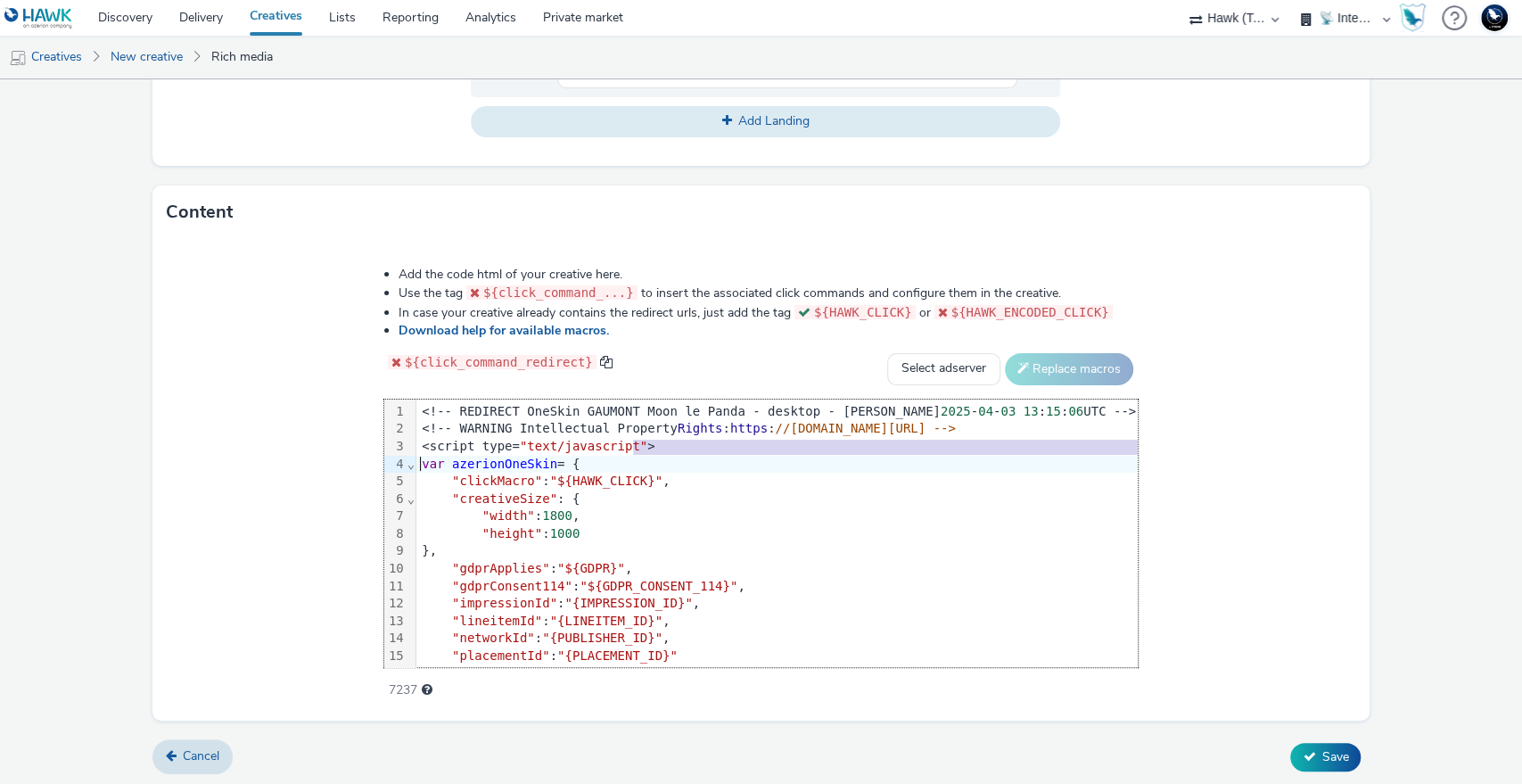
drag, startPoint x: 490, startPoint y: 441, endPoint x: 143, endPoint y: 454, distance: 347.2
click at [143, 454] on form "New creative General Advertiser * Advertiser test 160425 Name * TEST RichMedia …" at bounding box center [761, 32] width 1522 height 1509
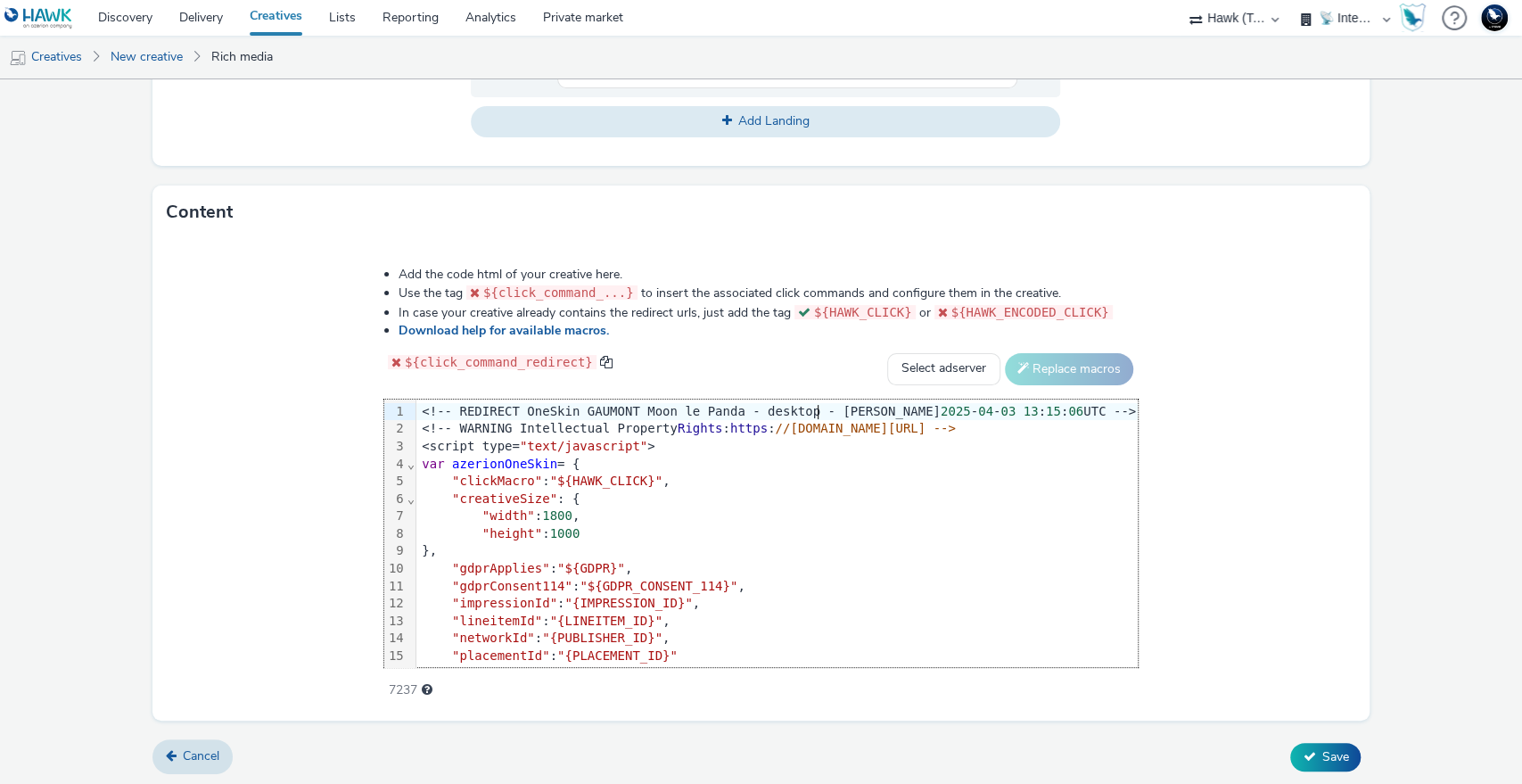
click at [661, 404] on div "<!-- REDIRECT OneSkin GAUMONT Moon le Panda - desktop - [PERSON_NAME] [DATE] 13…" at bounding box center [777, 412] width 722 height 18
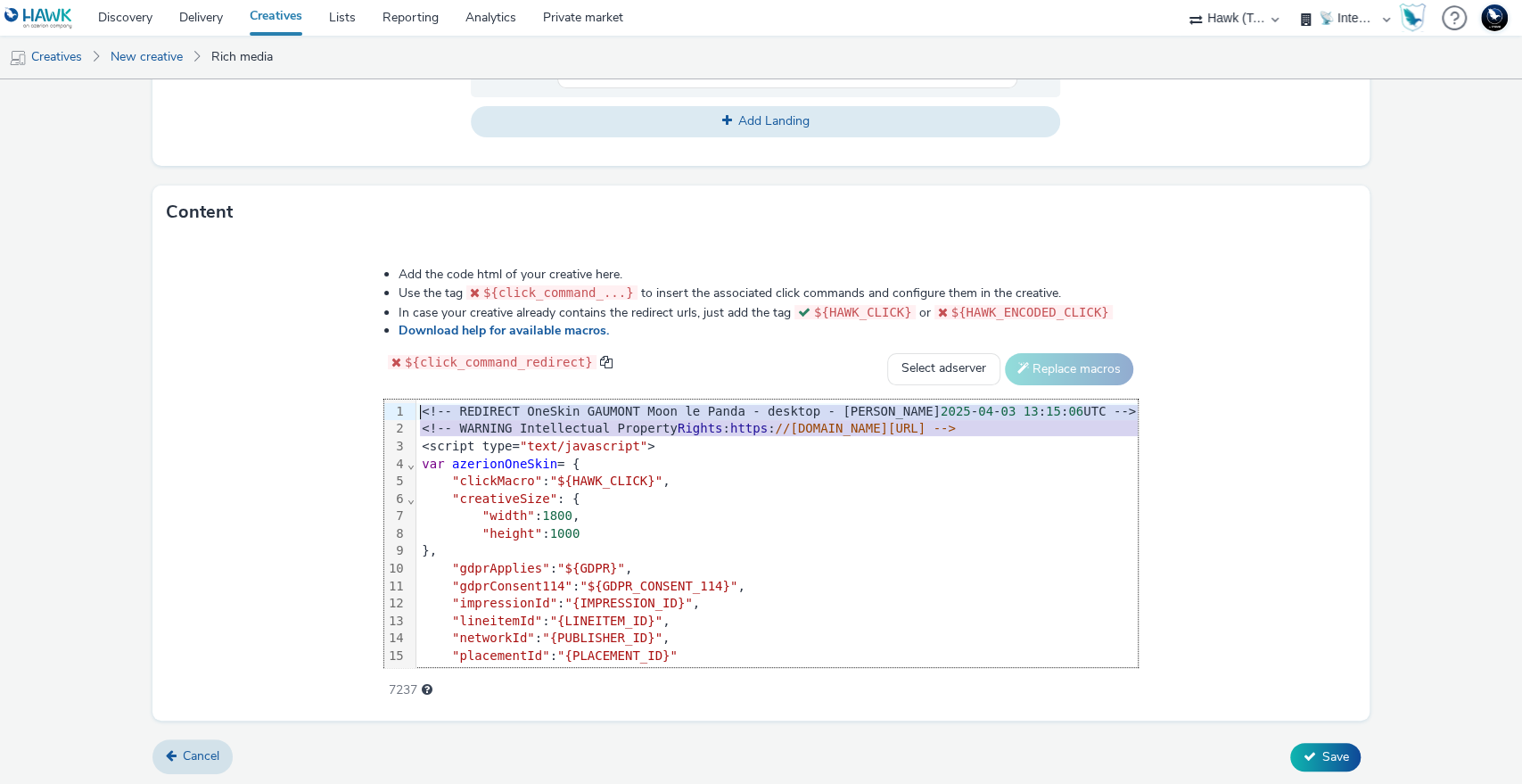
drag, startPoint x: 1137, startPoint y: 429, endPoint x: 104, endPoint y: 384, distance: 1034.0
click at [104, 384] on form "New creative General Advertiser * Advertiser test 160425 Name * TEST RichMedia …" at bounding box center [761, 32] width 1522 height 1509
click at [484, 428] on div "<!-- WARNING Intellectual Property Rights : https : //[DOMAIN_NAME][URL] -->" at bounding box center [777, 428] width 722 height 18
drag, startPoint x: 1137, startPoint y: 422, endPoint x: 258, endPoint y: 401, distance: 879.3
click at [385, 401] on div "99 1 2 3 4 5 6 7 8 9 10 11 12 13 14 15 16 17 18 › ⌄ ⌄ <!-- REDIRECT OneSkin GAU…" at bounding box center [761, 533] width 754 height 267
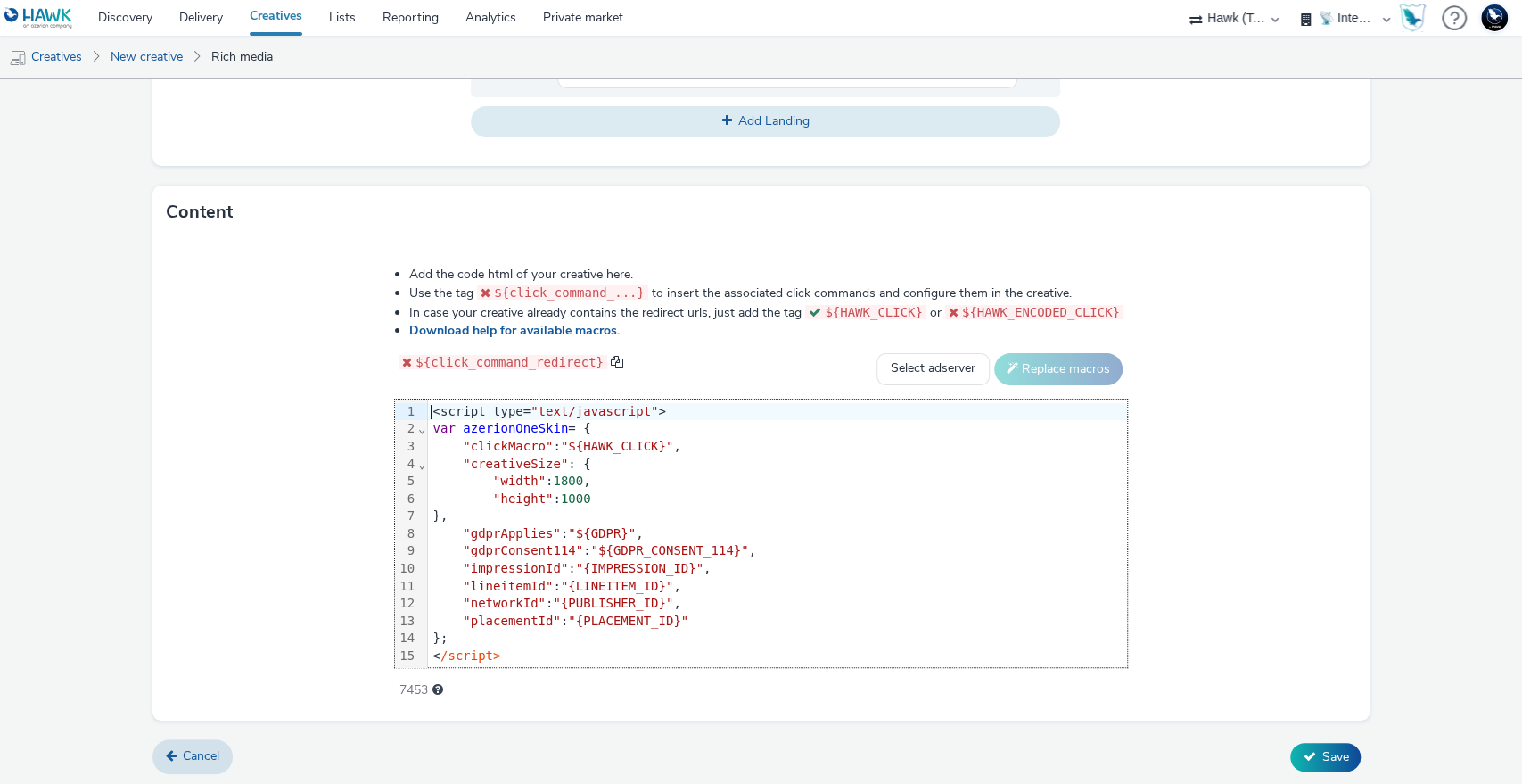
click at [536, 445] on div ""clickMacro" : "${HAWK_CLICK}" ," at bounding box center [778, 446] width 700 height 18
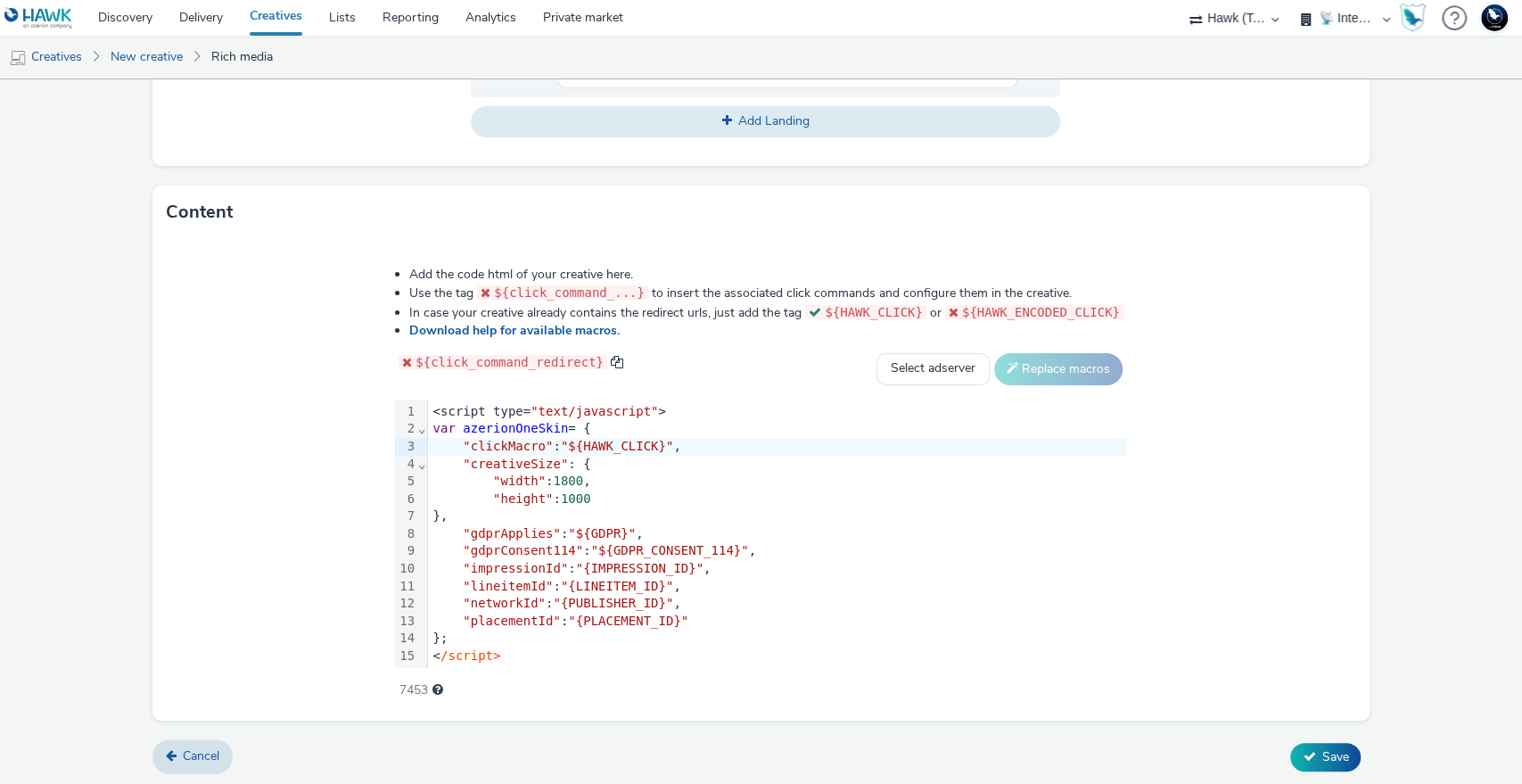
click at [591, 309] on li "In case your creative already contains the redirect urls, just add the tag ${HA…" at bounding box center [768, 313] width 718 height 19
click at [1344, 409] on div "Add the code html of your creative here. Use the tag ${click_command_...} to in…" at bounding box center [762, 480] width 1218 height 481
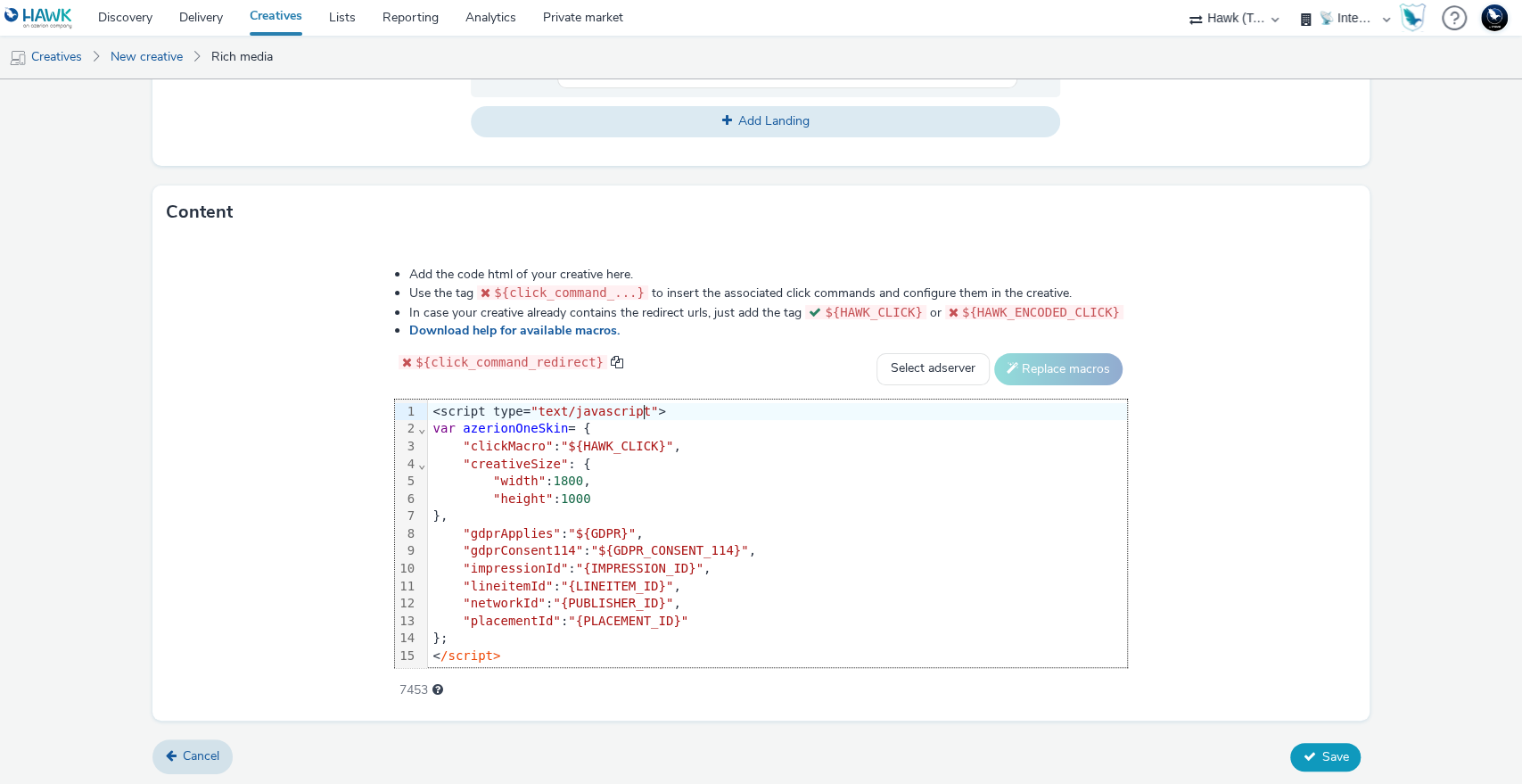
click at [1322, 755] on span "Save" at bounding box center [1335, 756] width 27 height 17
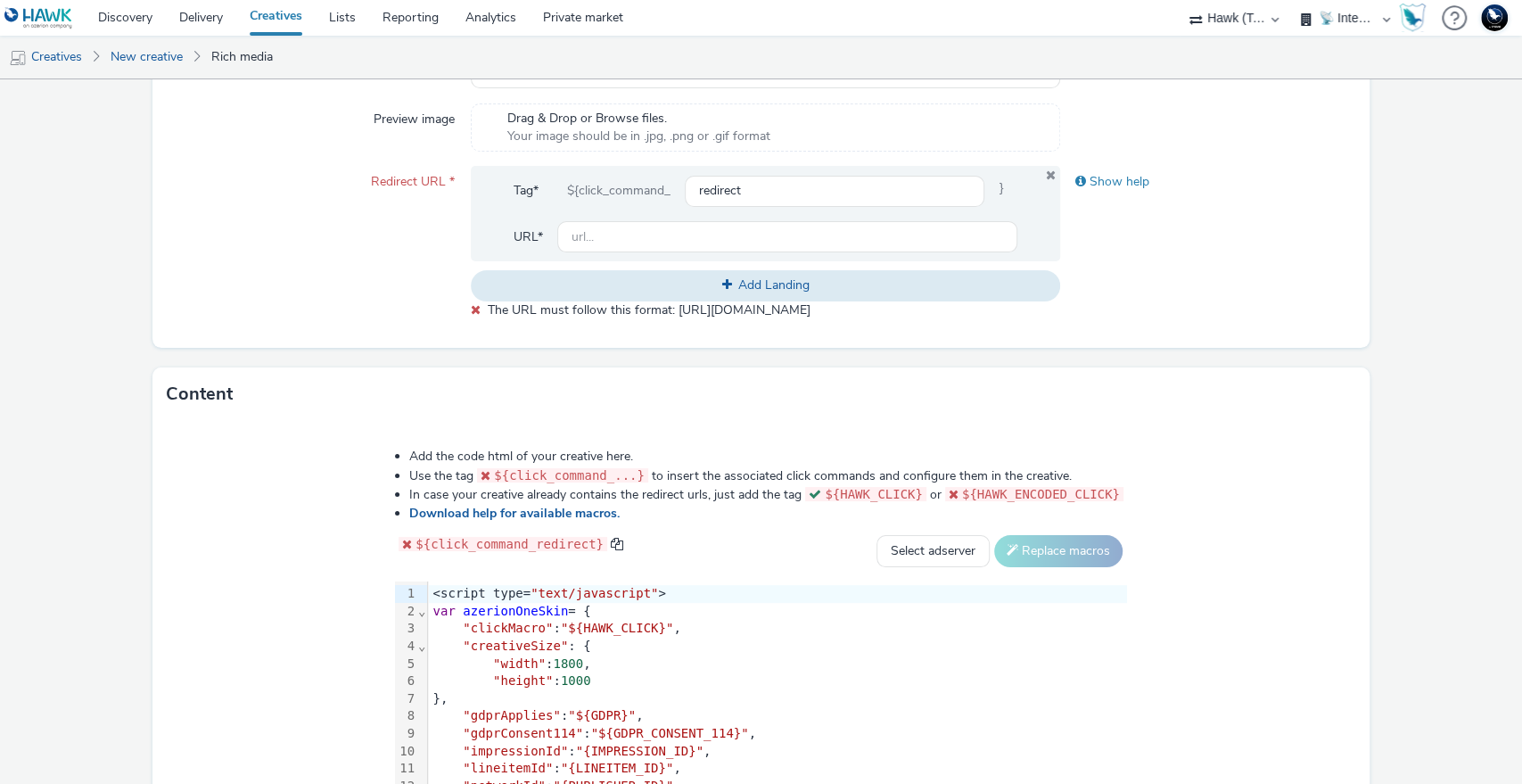
scroll to position [603, 0]
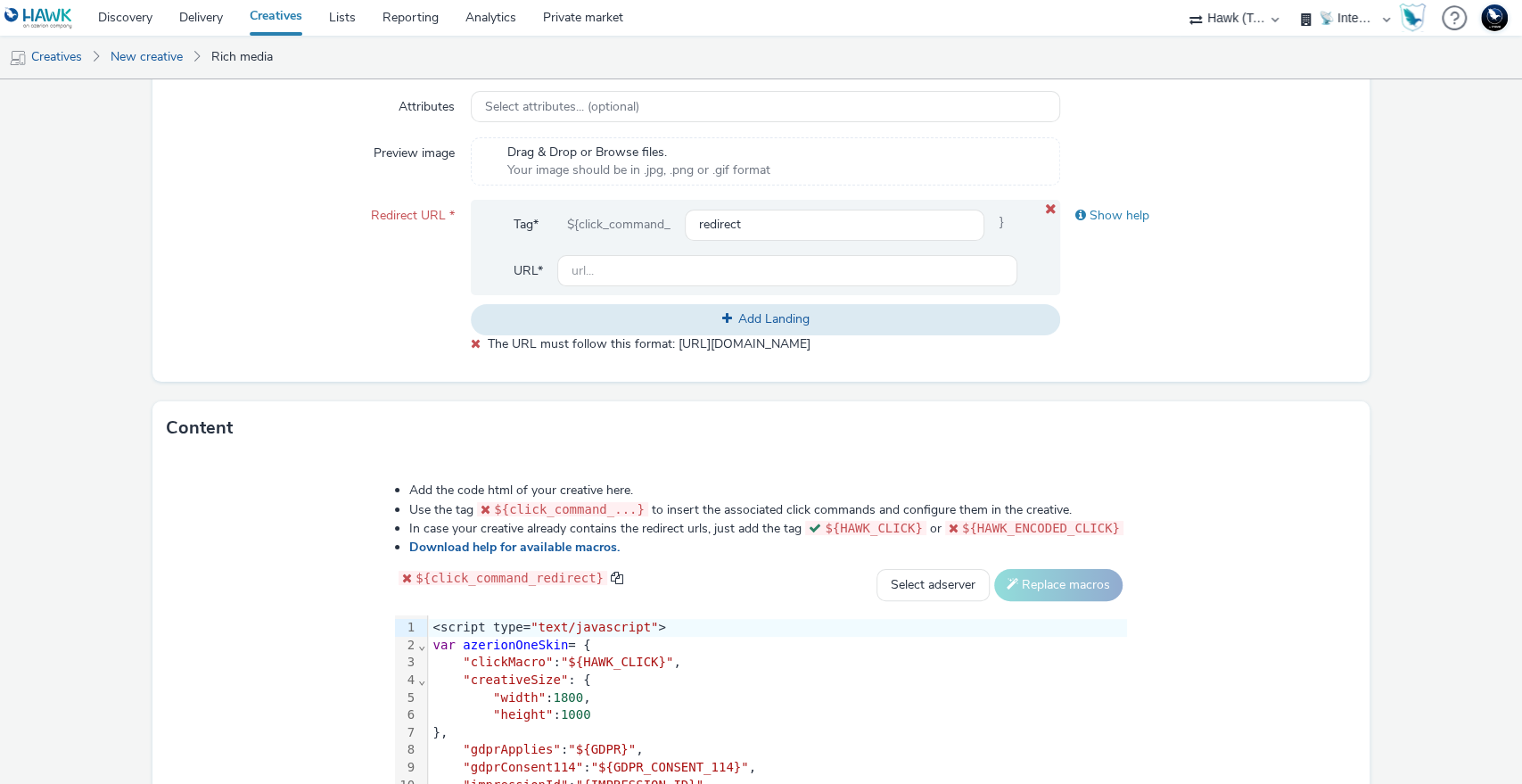
click at [1044, 208] on icon at bounding box center [1051, 209] width 14 height 11
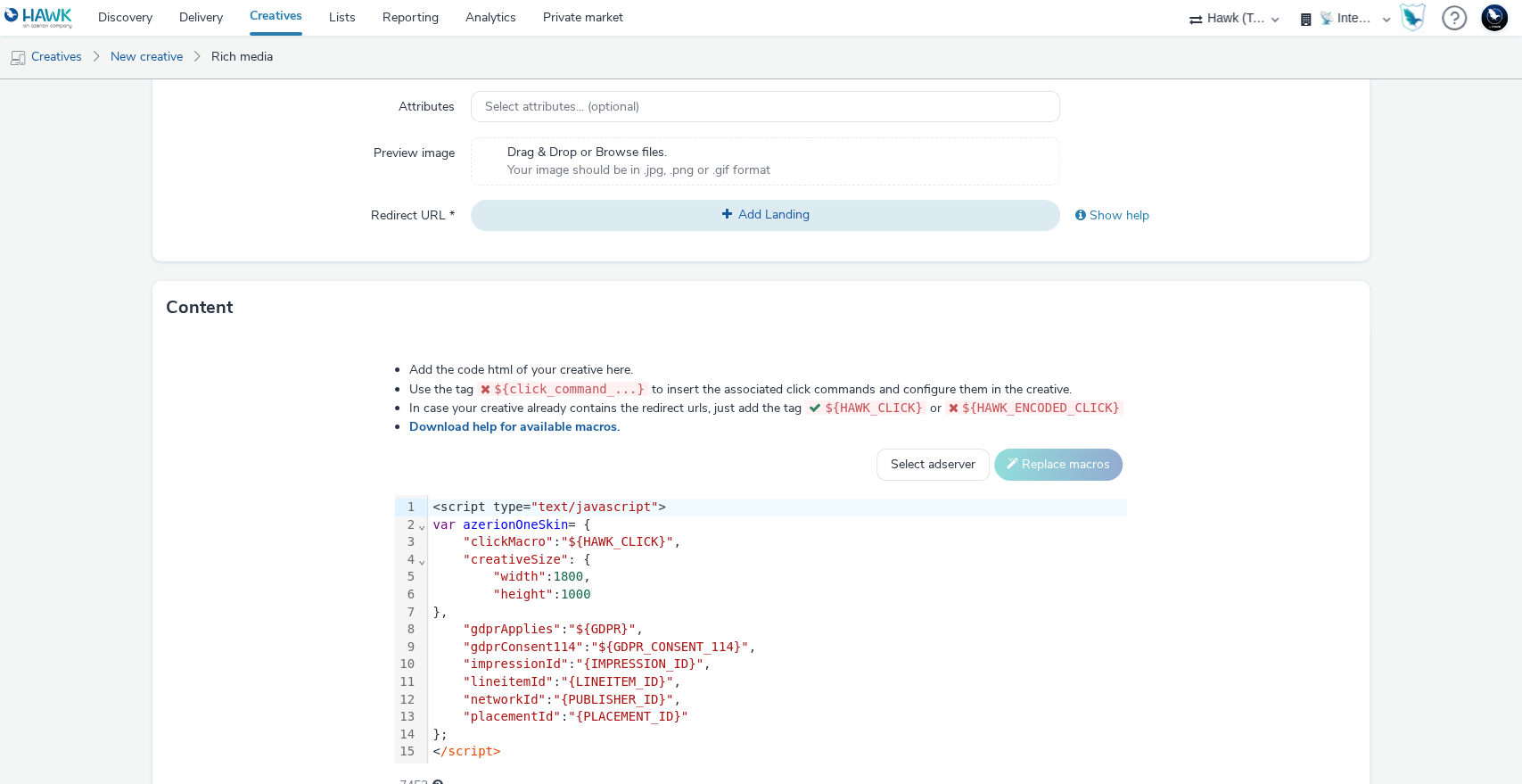
scroll to position [699, 0]
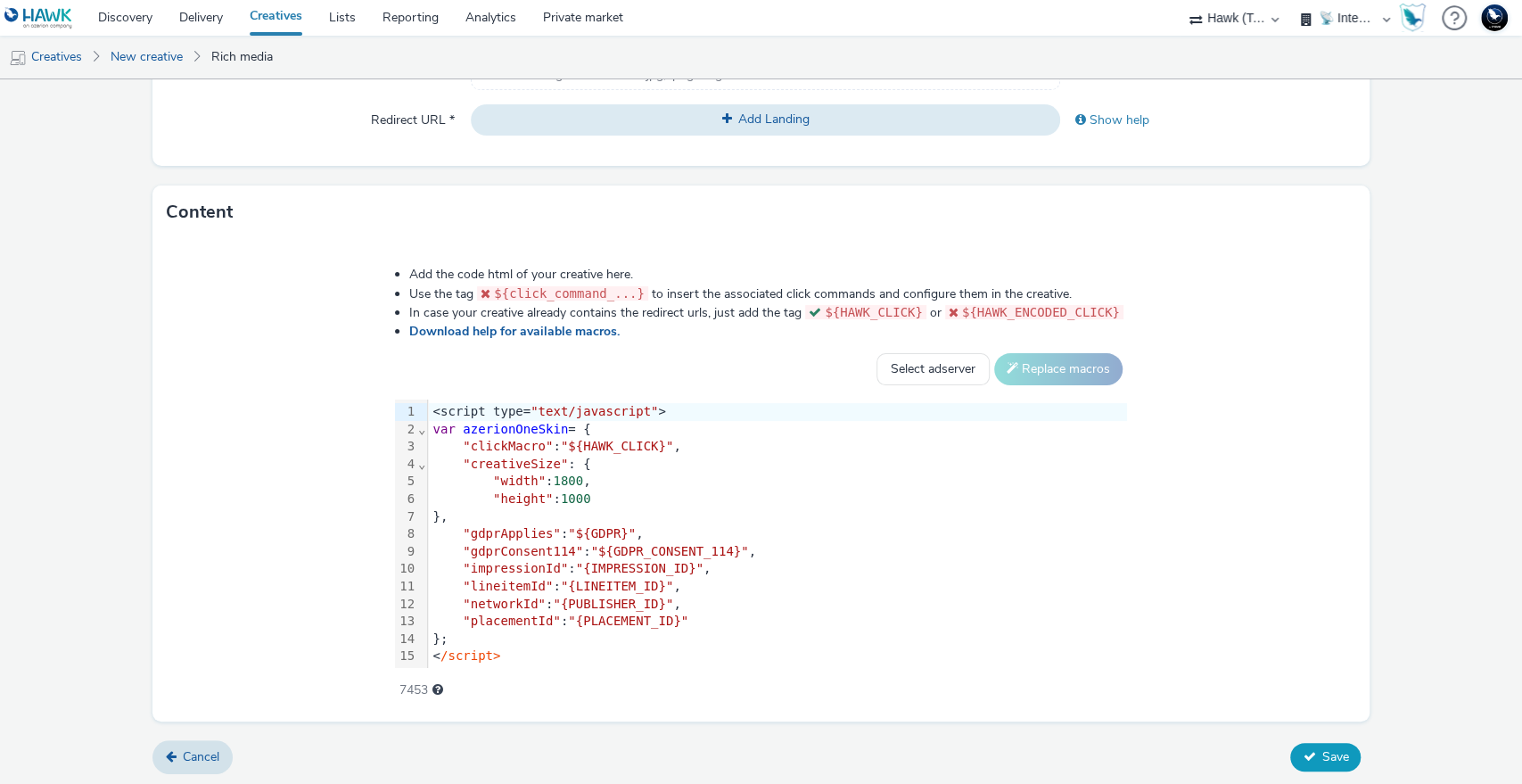
click at [1322, 749] on span "Save" at bounding box center [1335, 756] width 27 height 17
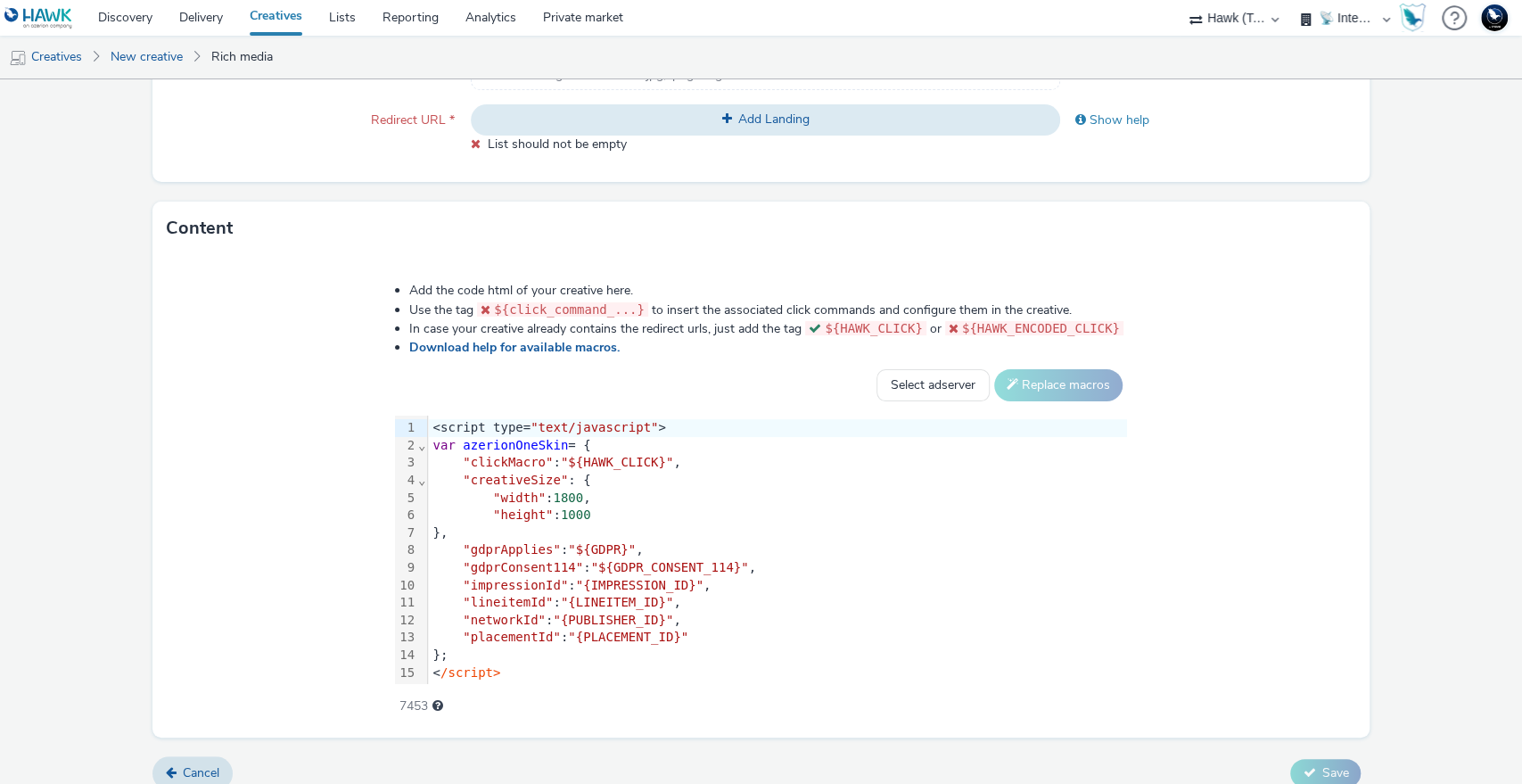
scroll to position [501, 0]
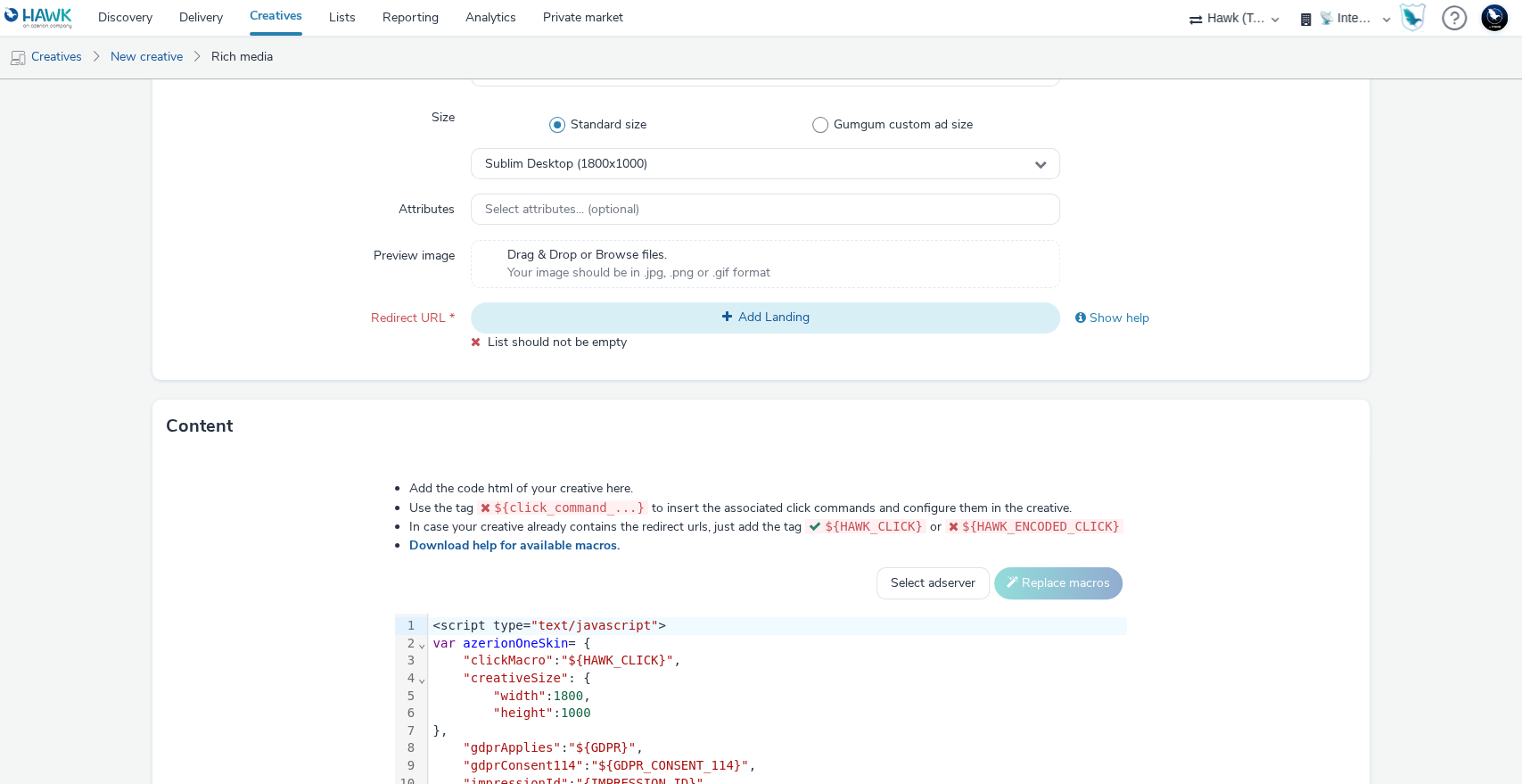
click at [786, 321] on span "Add Landing" at bounding box center [774, 317] width 72 height 17
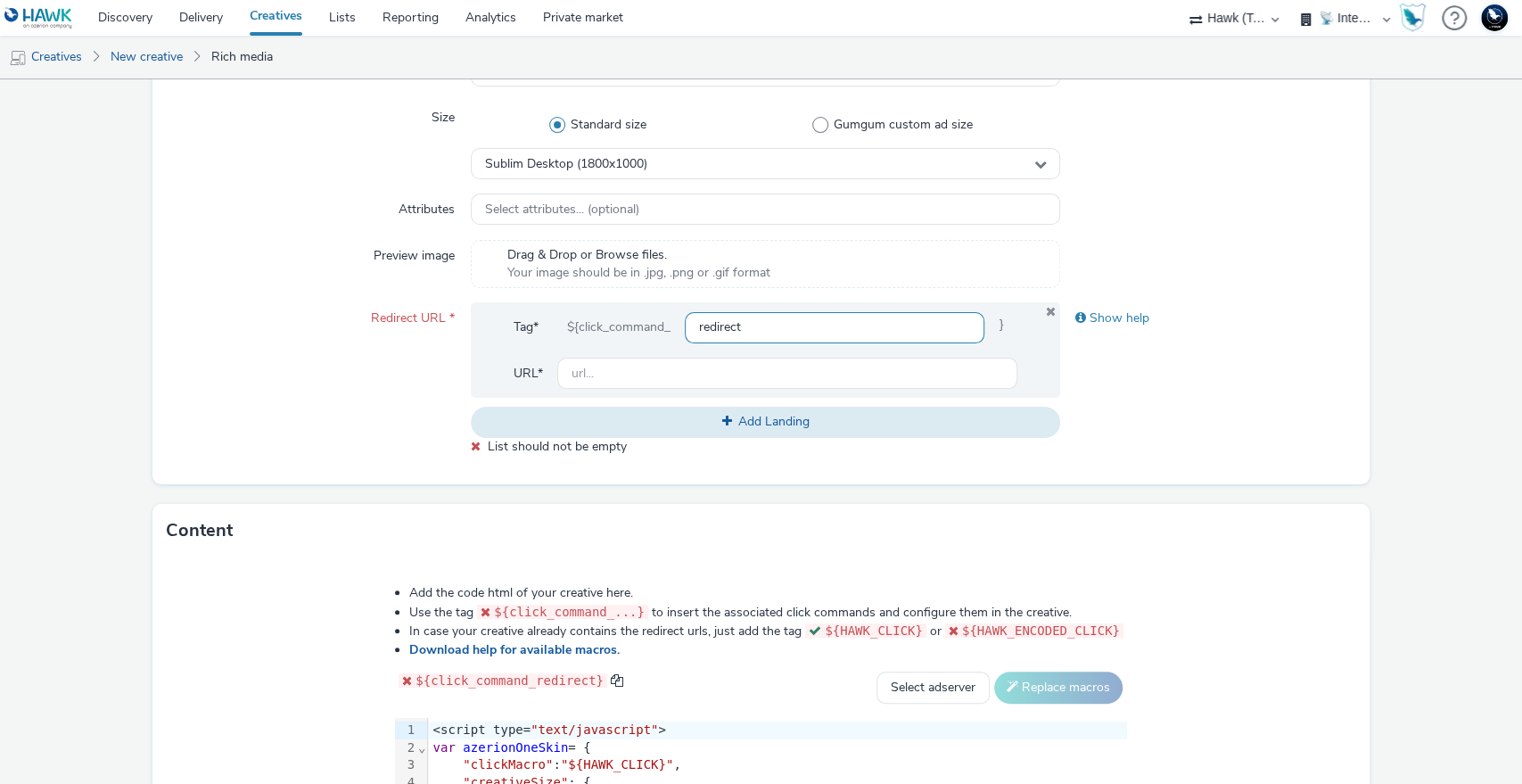
click at [774, 323] on input "redirect" at bounding box center [835, 328] width 301 height 32
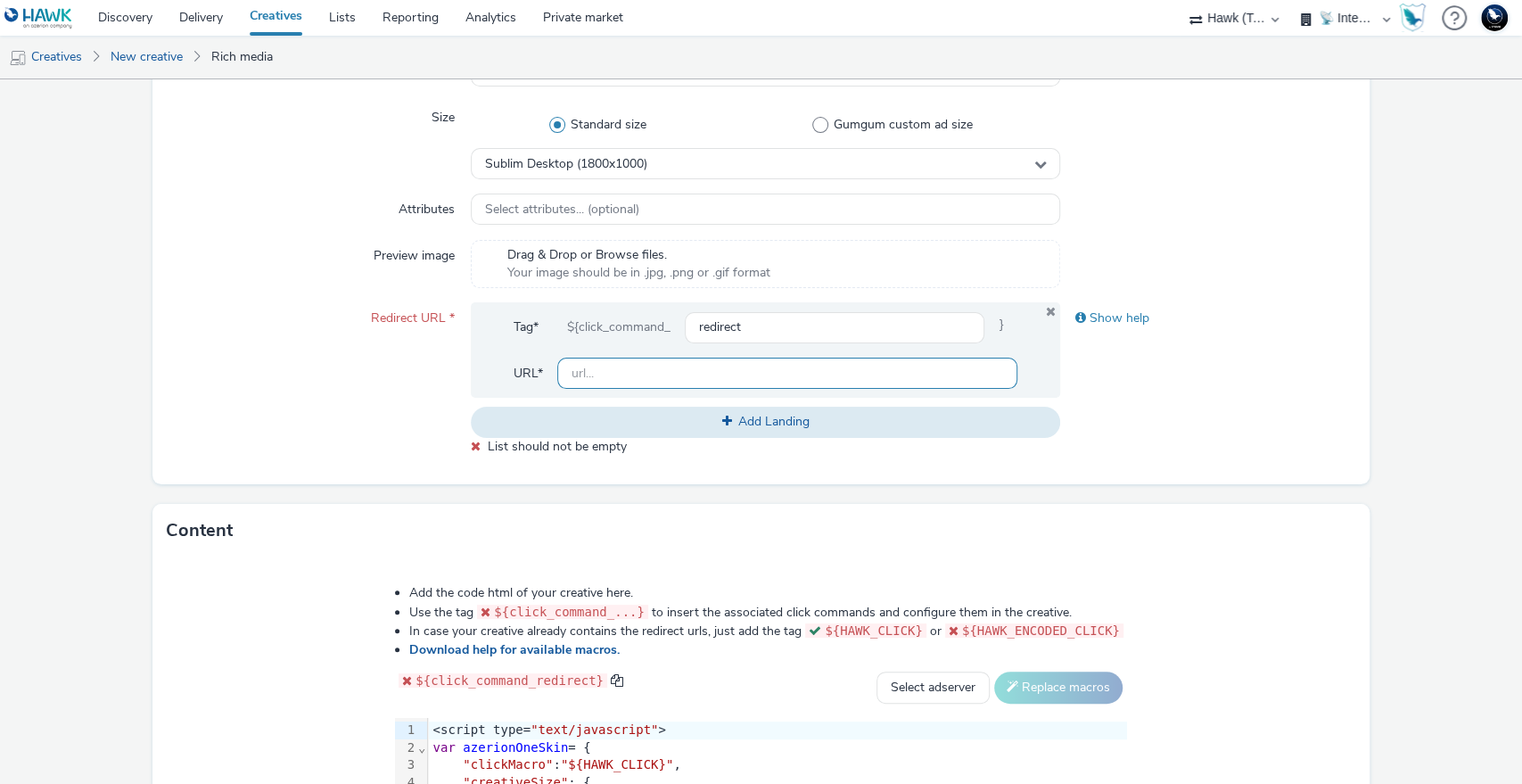
click at [739, 373] on input "text" at bounding box center [787, 373] width 461 height 32
paste input "[URL][DOMAIN_NAME]"
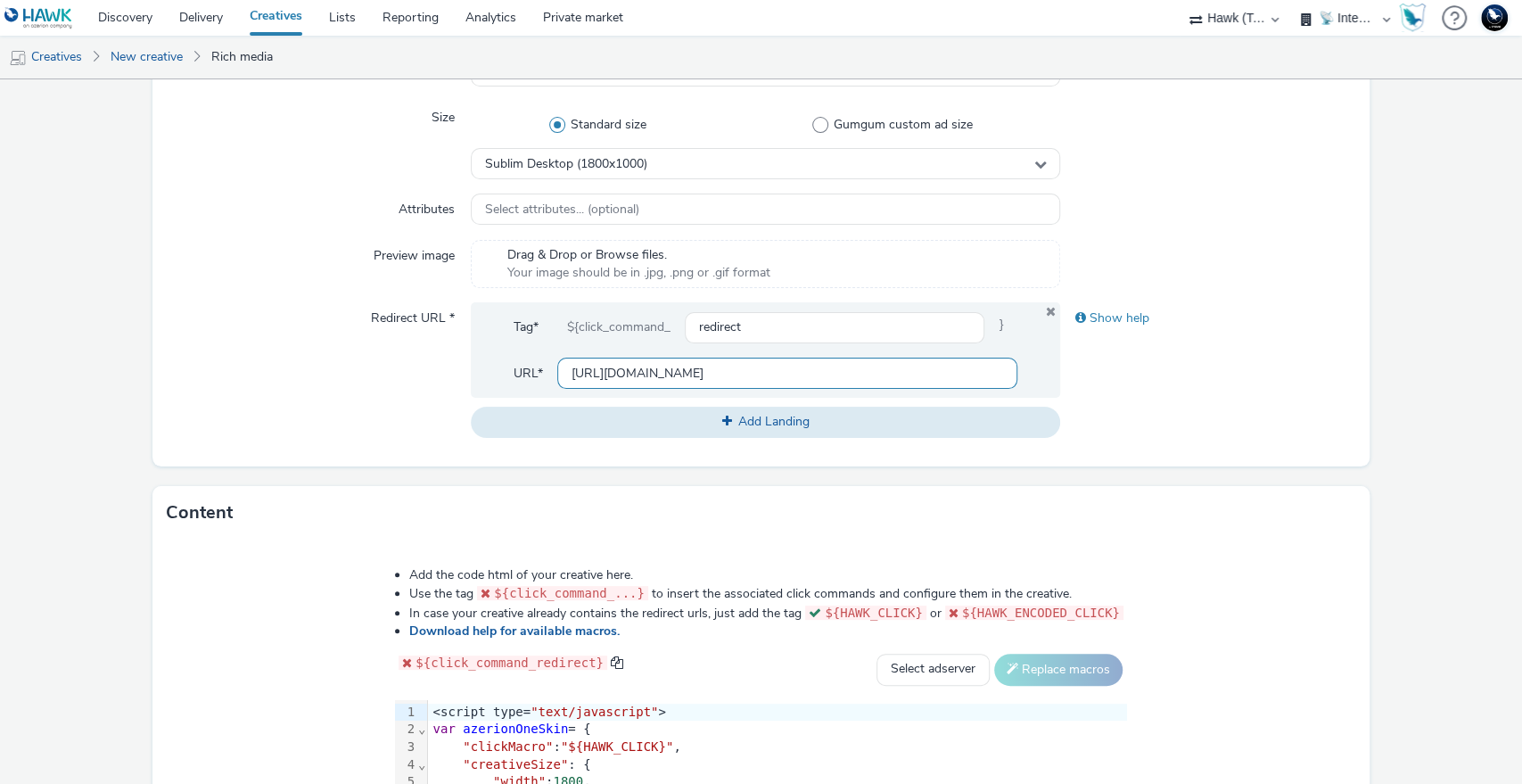
type input "[URL][DOMAIN_NAME]"
click at [1220, 388] on div "Show help" at bounding box center [1207, 370] width 295 height 135
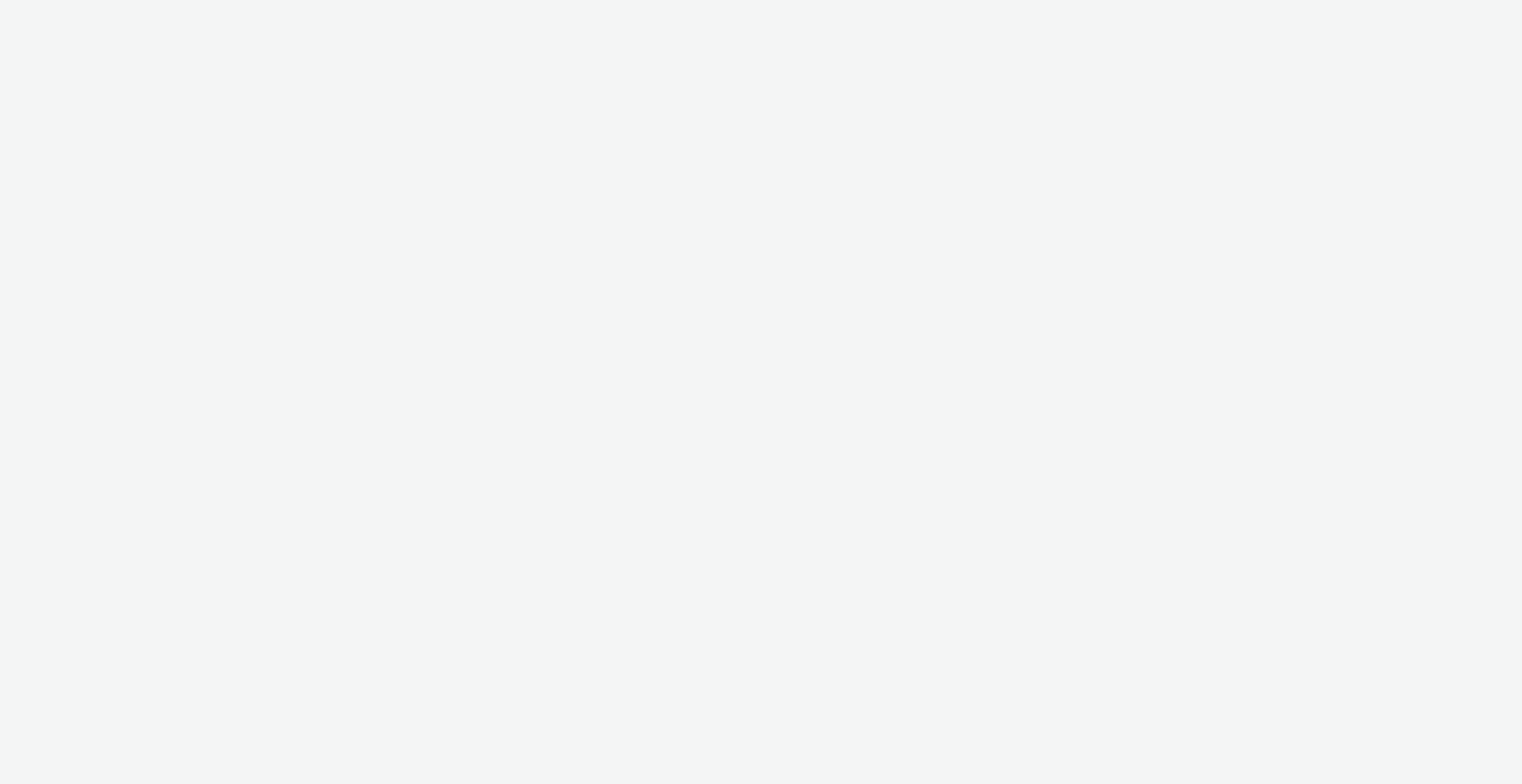
select select "2fc77e36-bb93-4aa3-9dff-dcb08e02eac6"
select select "2405a9d4-3350-4458-8d06-44f78962fa76"
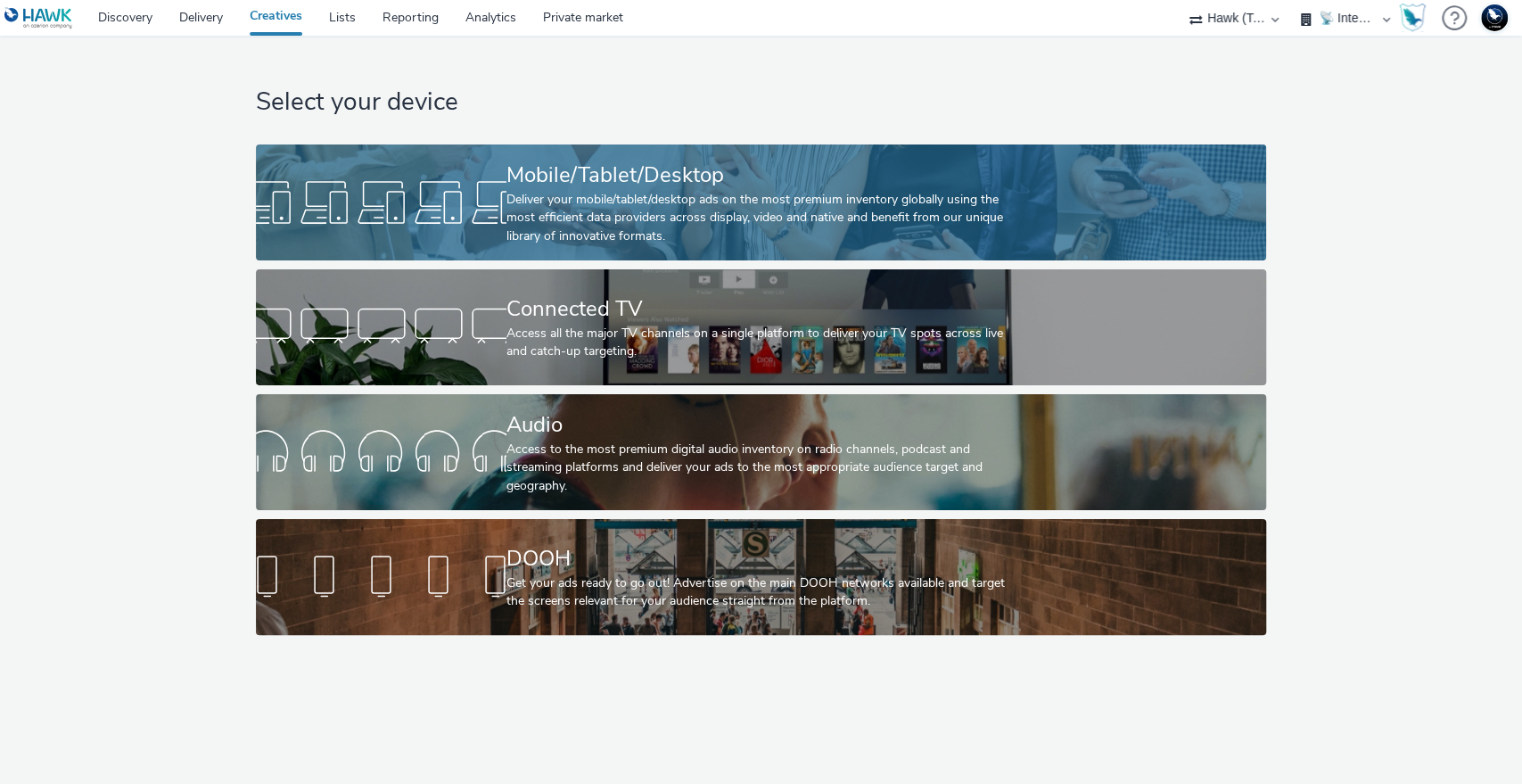
click at [678, 221] on div "Deliver your mobile/tablet/desktop ads on the most premium inventory globally u…" at bounding box center [757, 218] width 502 height 54
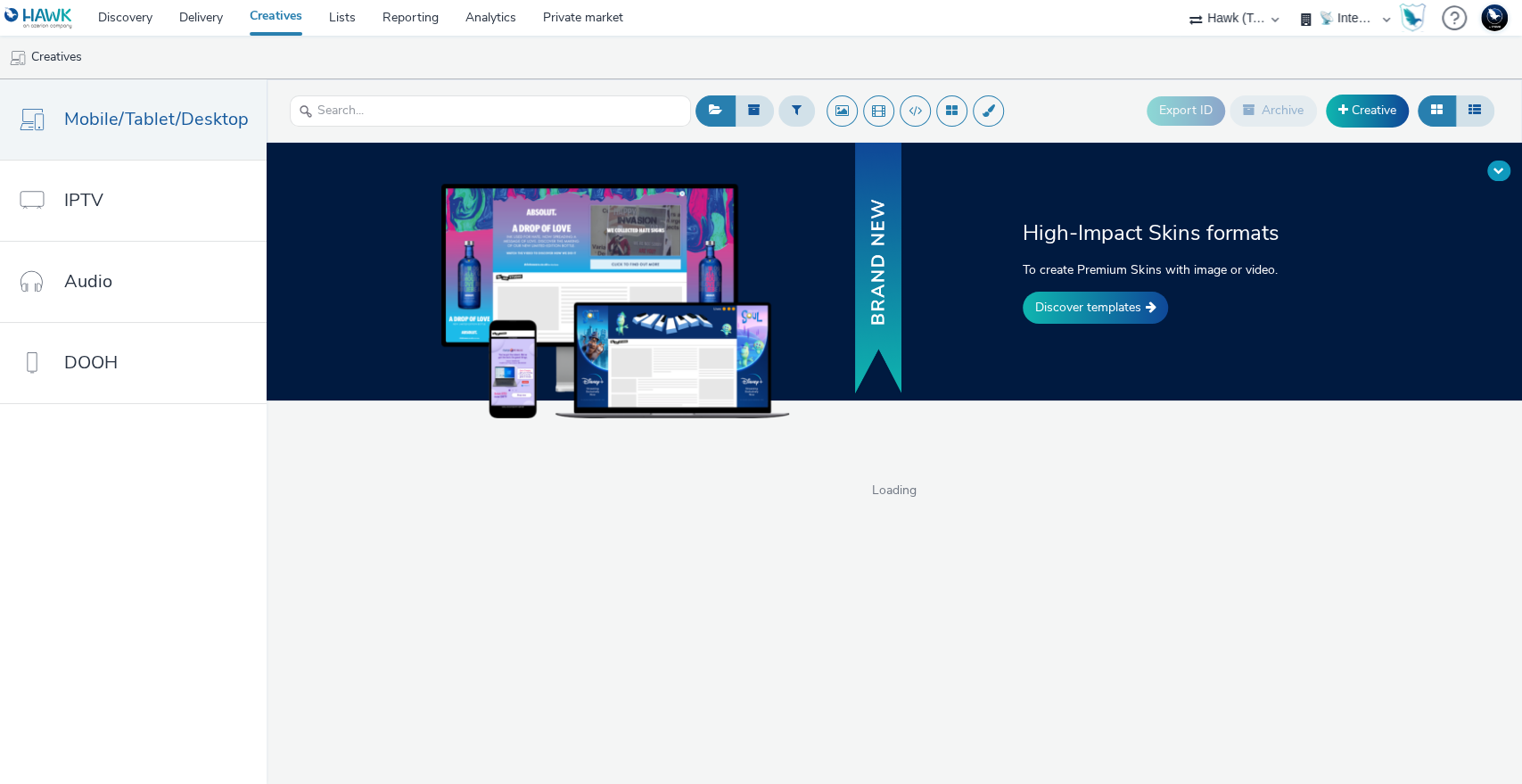
click at [1497, 163] on button at bounding box center [1499, 170] width 23 height 20
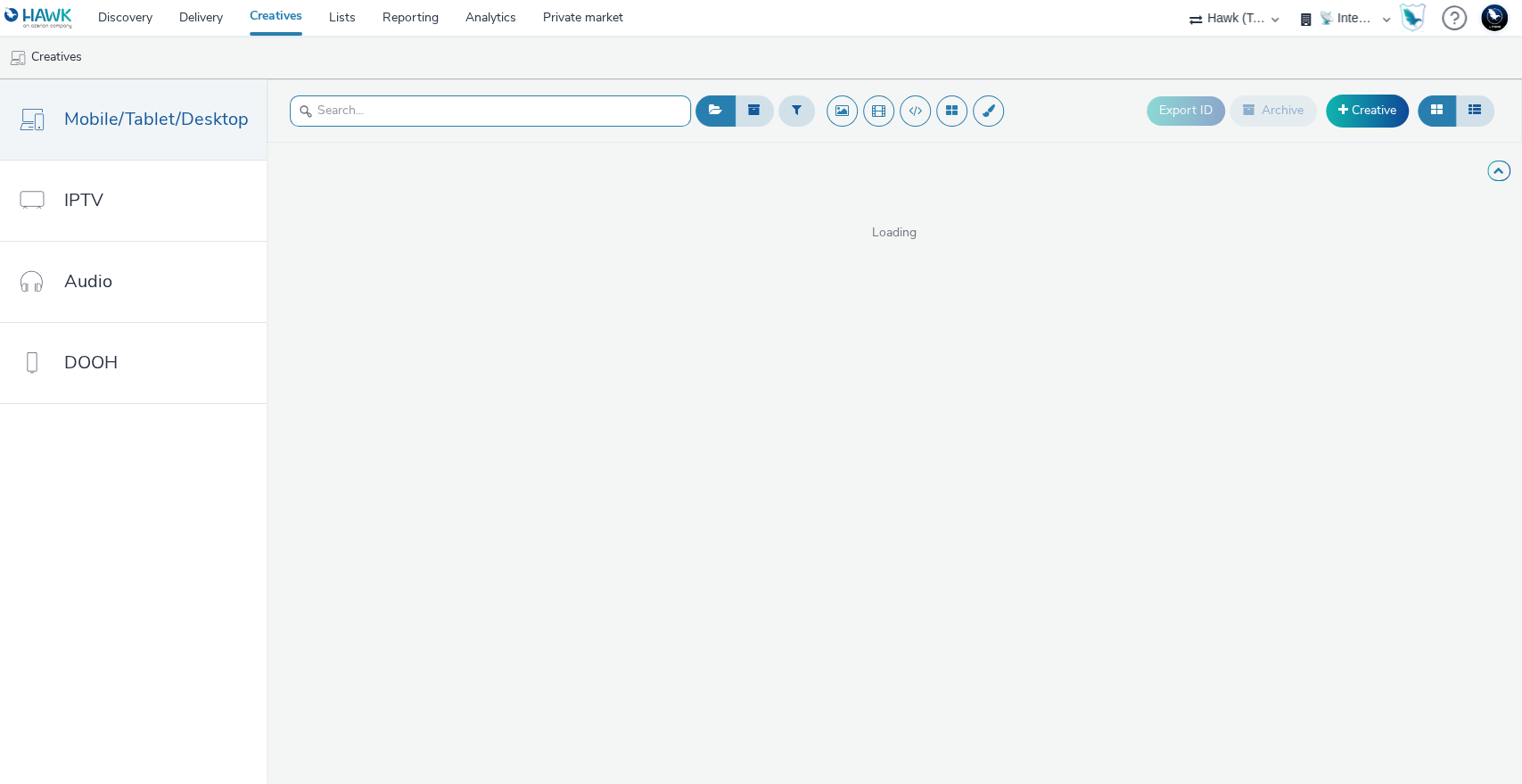
click at [430, 113] on input "text" at bounding box center [490, 111] width 401 height 32
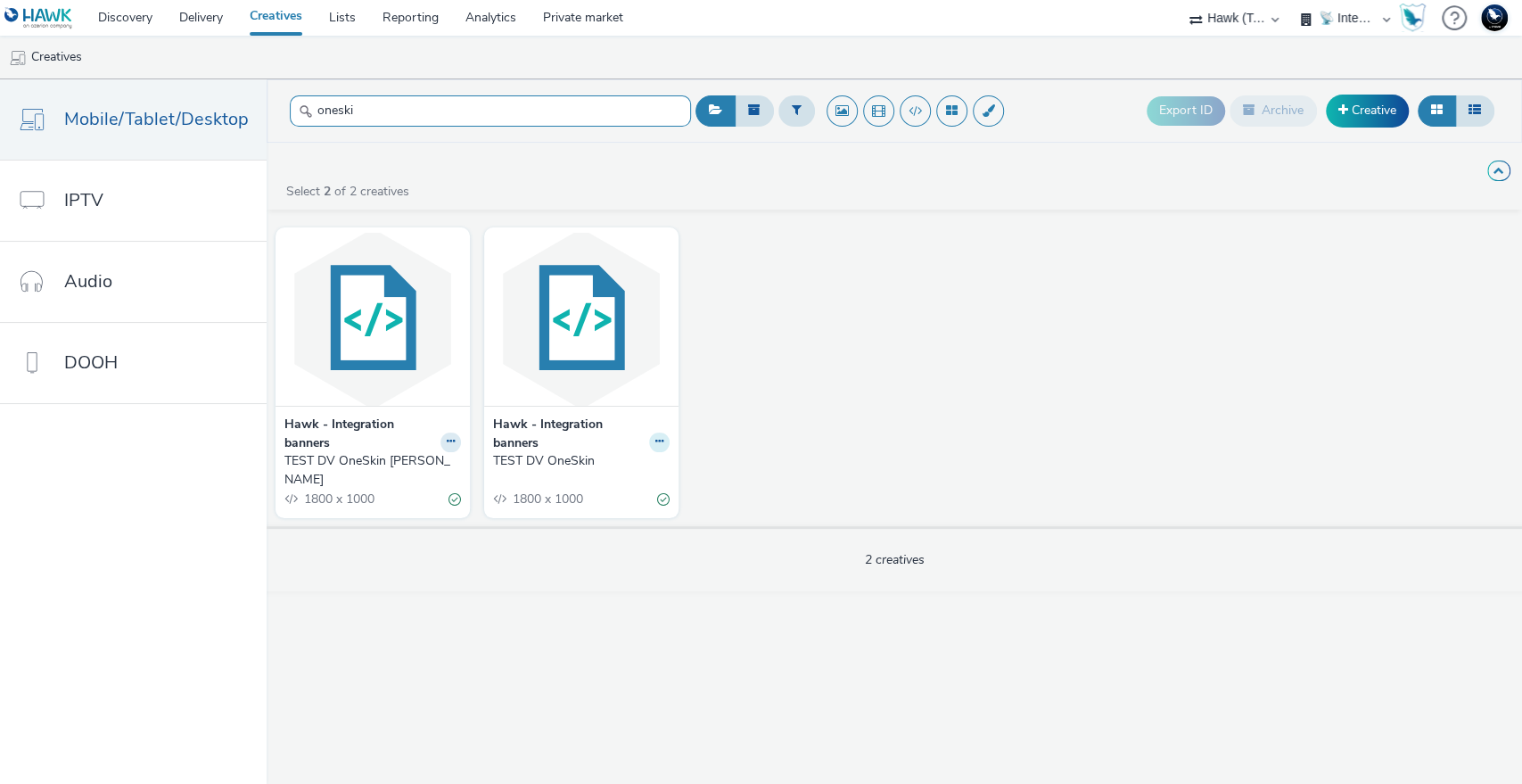
type input "oneski"
click at [657, 442] on icon at bounding box center [659, 440] width 8 height 10
click at [585, 469] on link "Edit" at bounding box center [603, 472] width 134 height 35
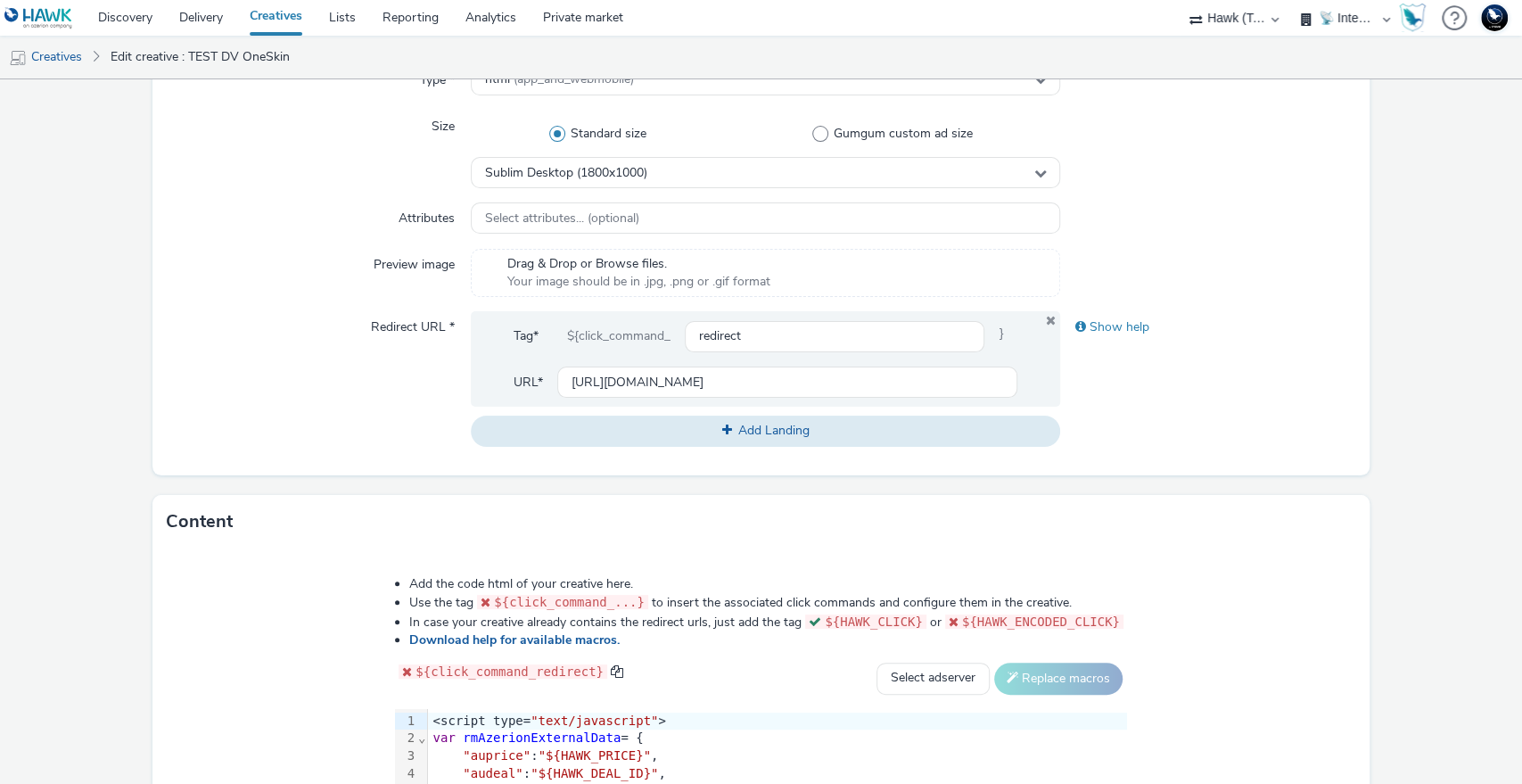
scroll to position [494, 0]
drag, startPoint x: 747, startPoint y: 373, endPoint x: 508, endPoint y: 347, distance: 240.4
click at [508, 347] on div "Tag* ${click_command_ redirect } URL* https://azerion.com" at bounding box center [767, 356] width 591 height 95
